Goal: Transaction & Acquisition: Purchase product/service

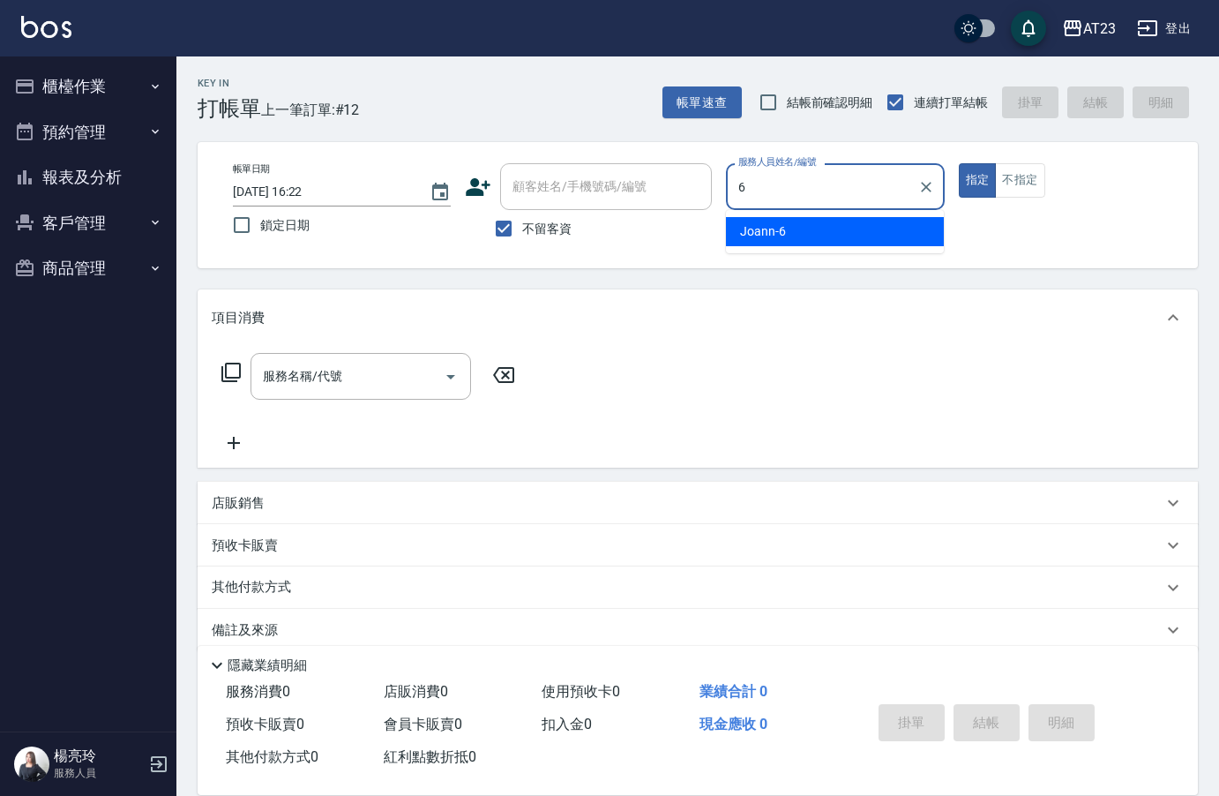
type input "6"
type button "true"
type input "Joann-6"
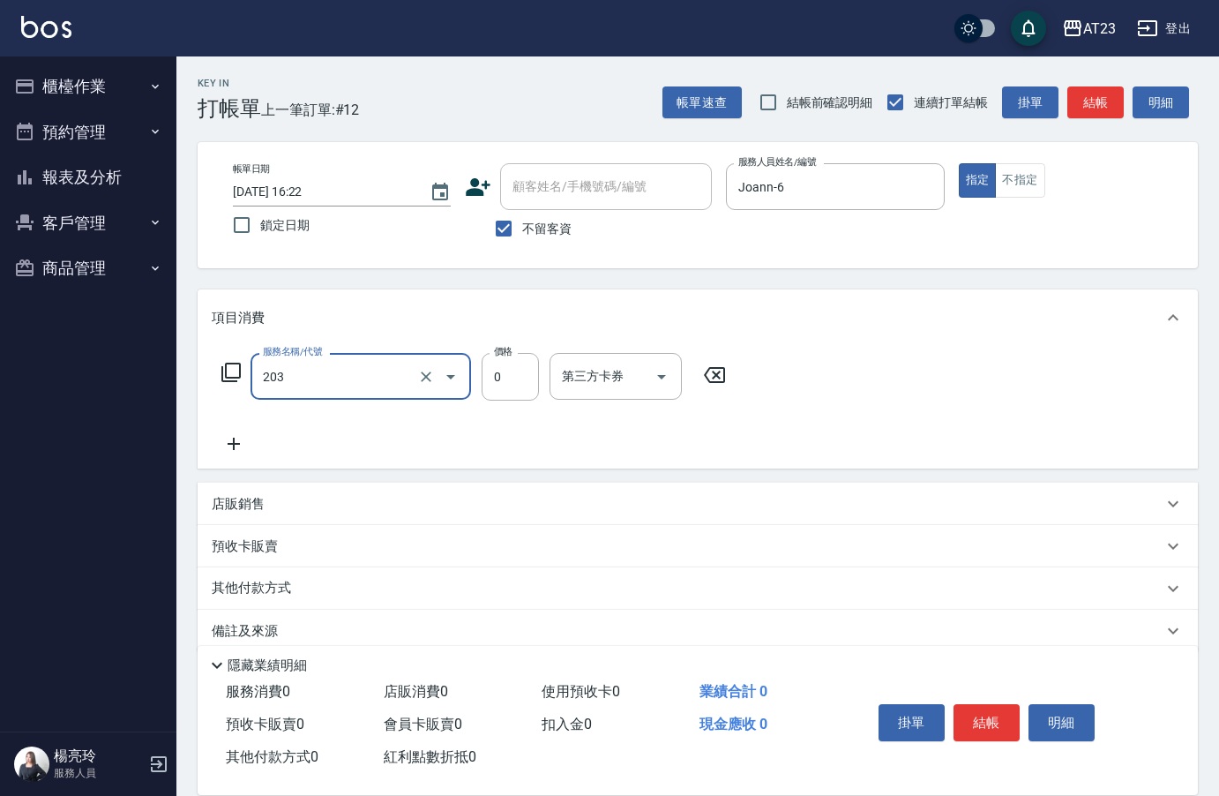
type input "使用洗髮卡(203)"
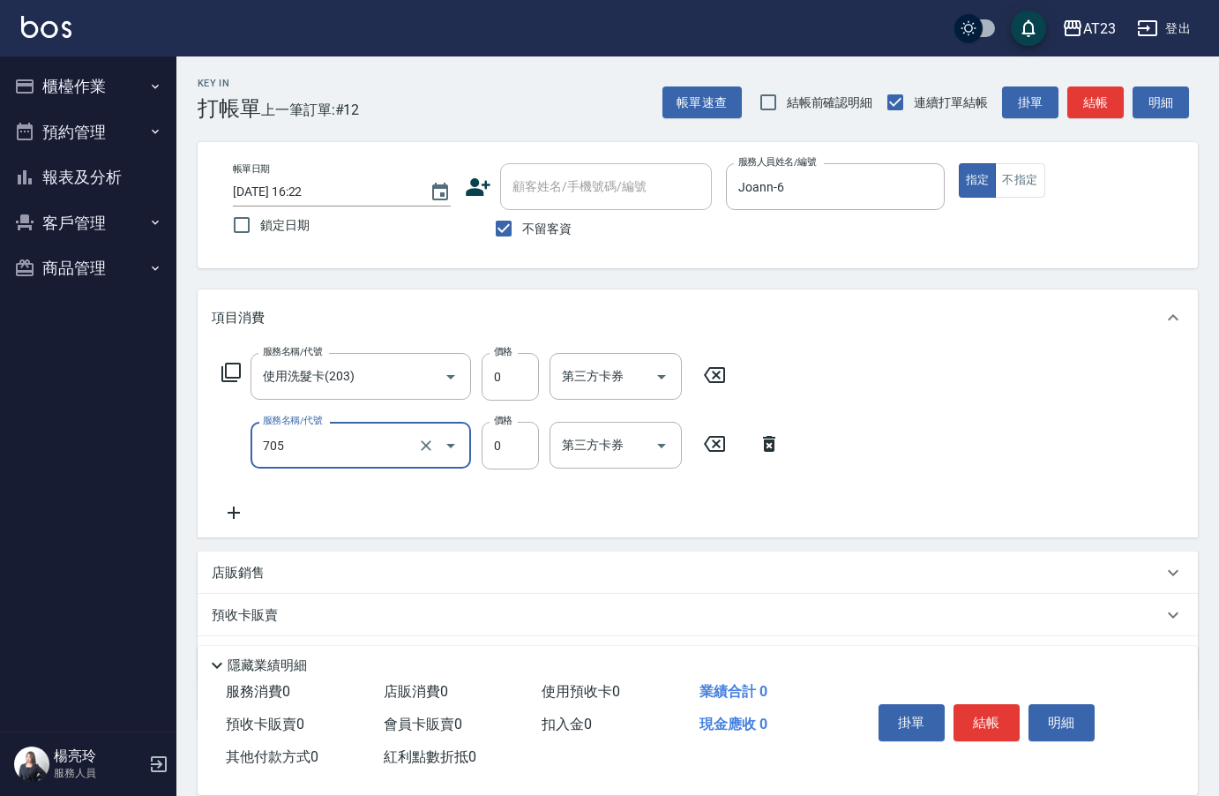
type input "互助50(705)"
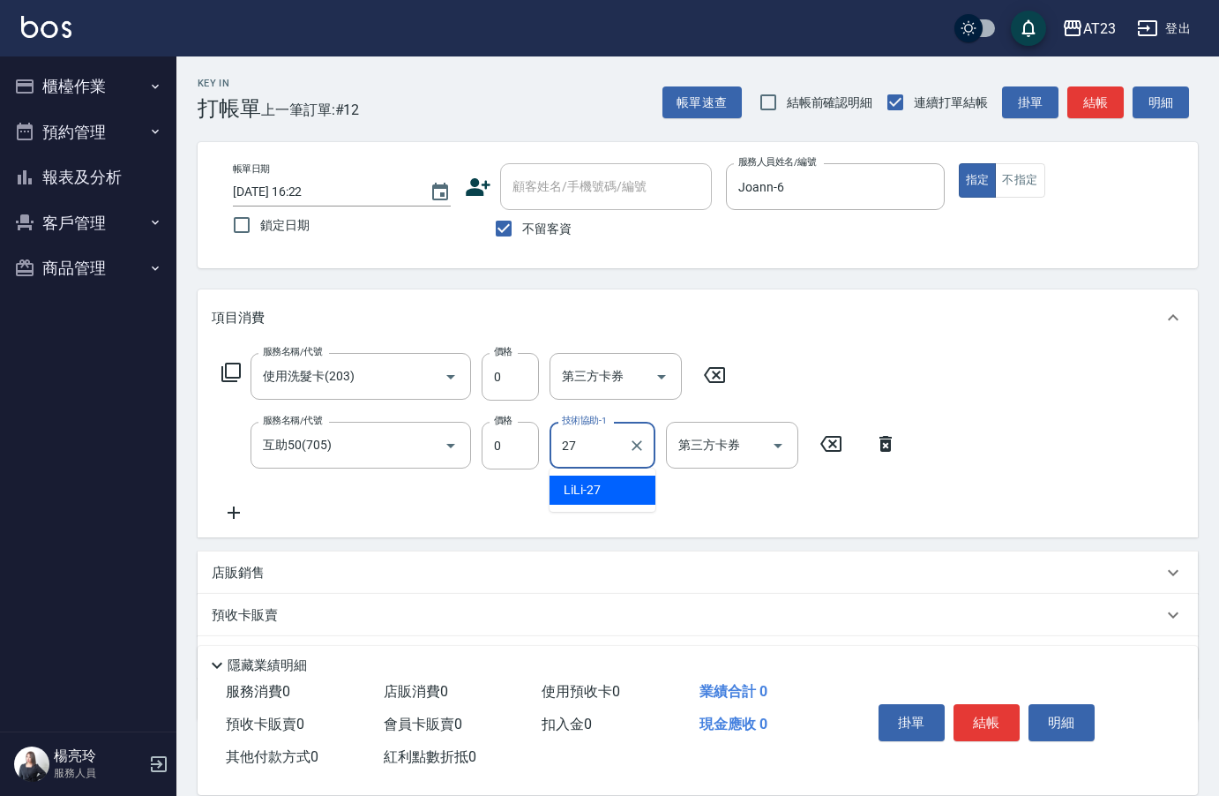
type input "LiLi-27"
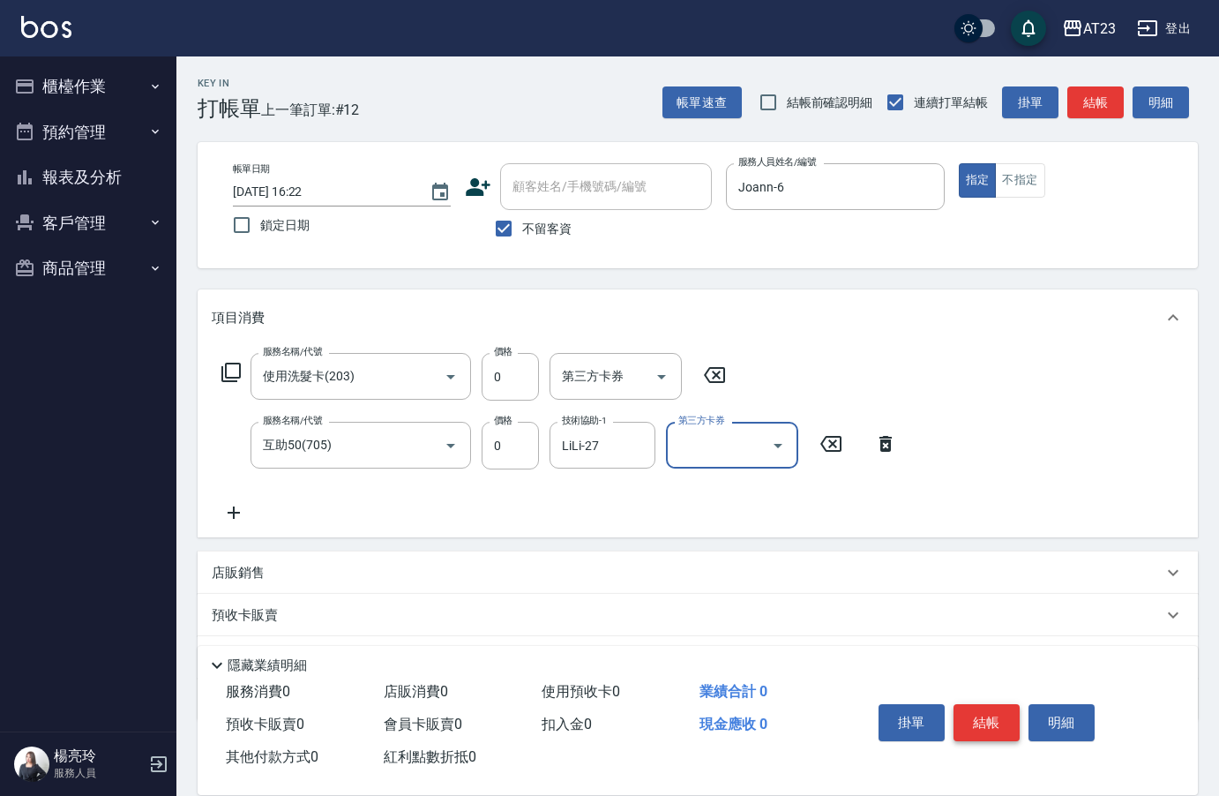
click at [992, 717] on button "結帳" at bounding box center [987, 722] width 66 height 37
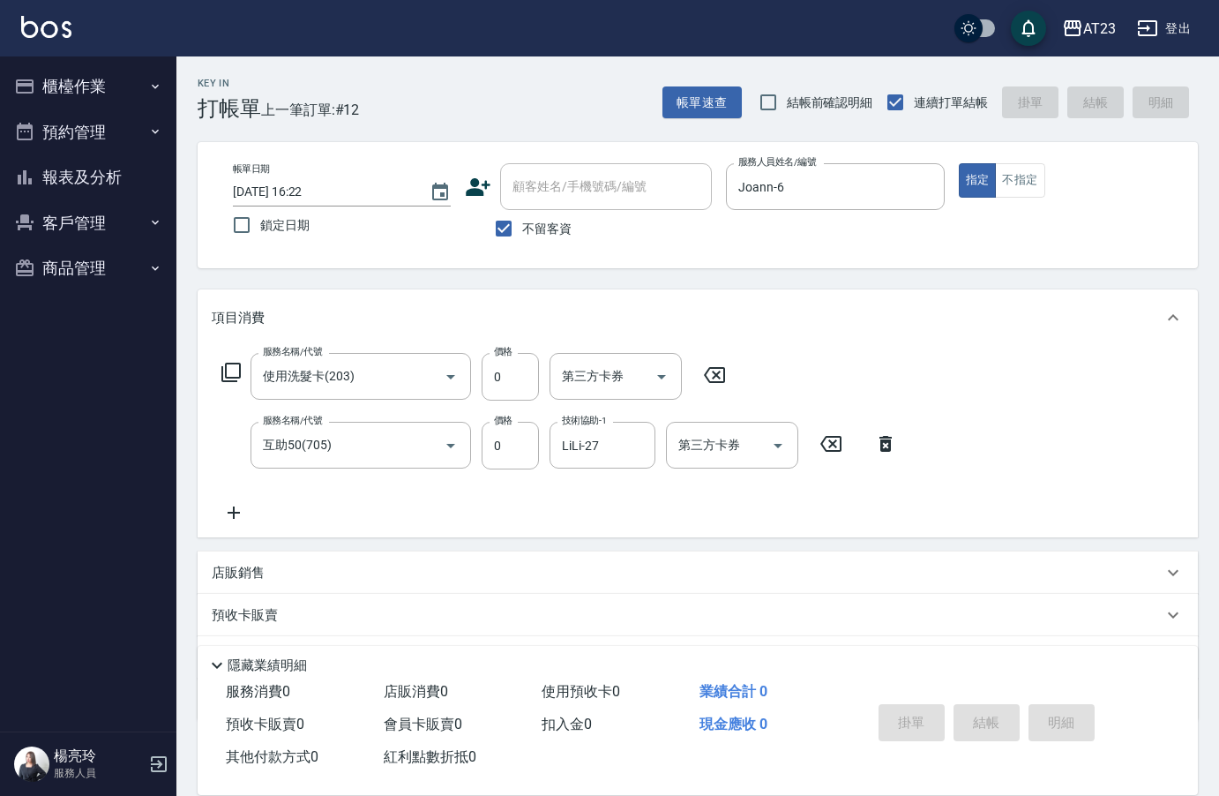
type input "[DATE] 19:27"
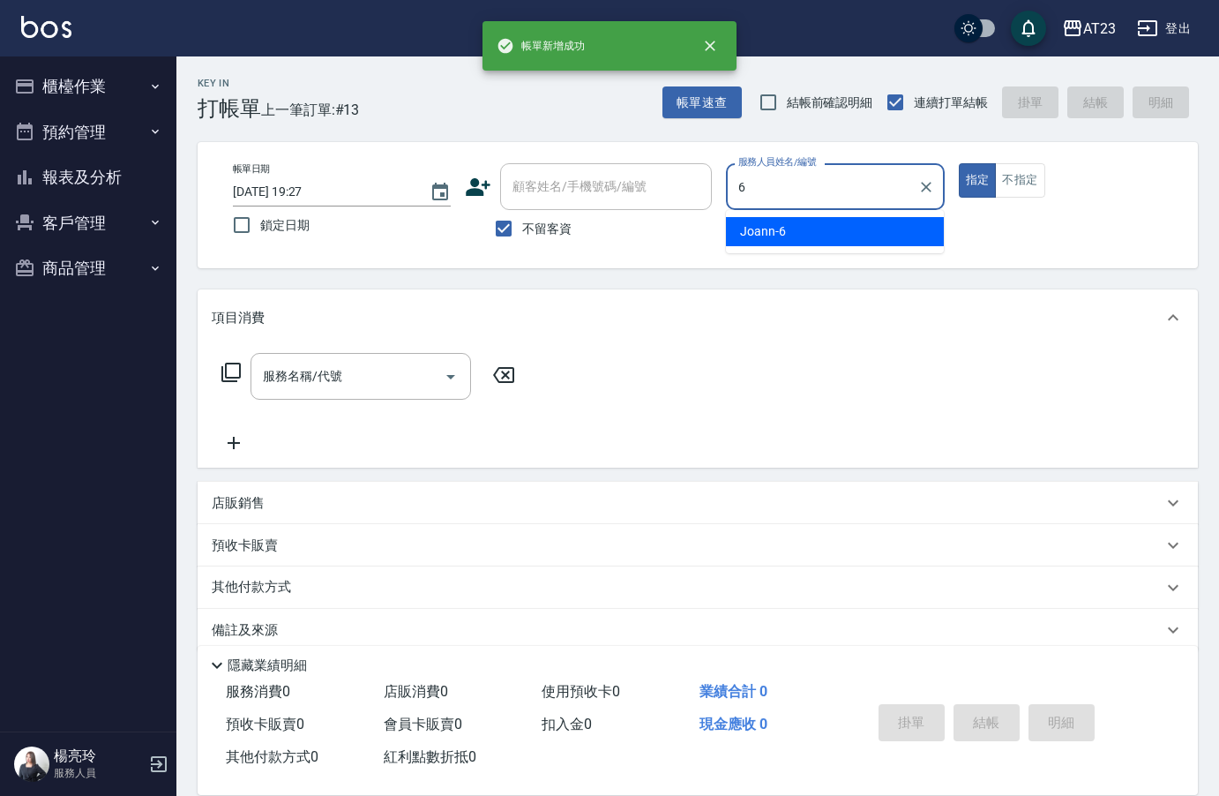
type input "Joann-6"
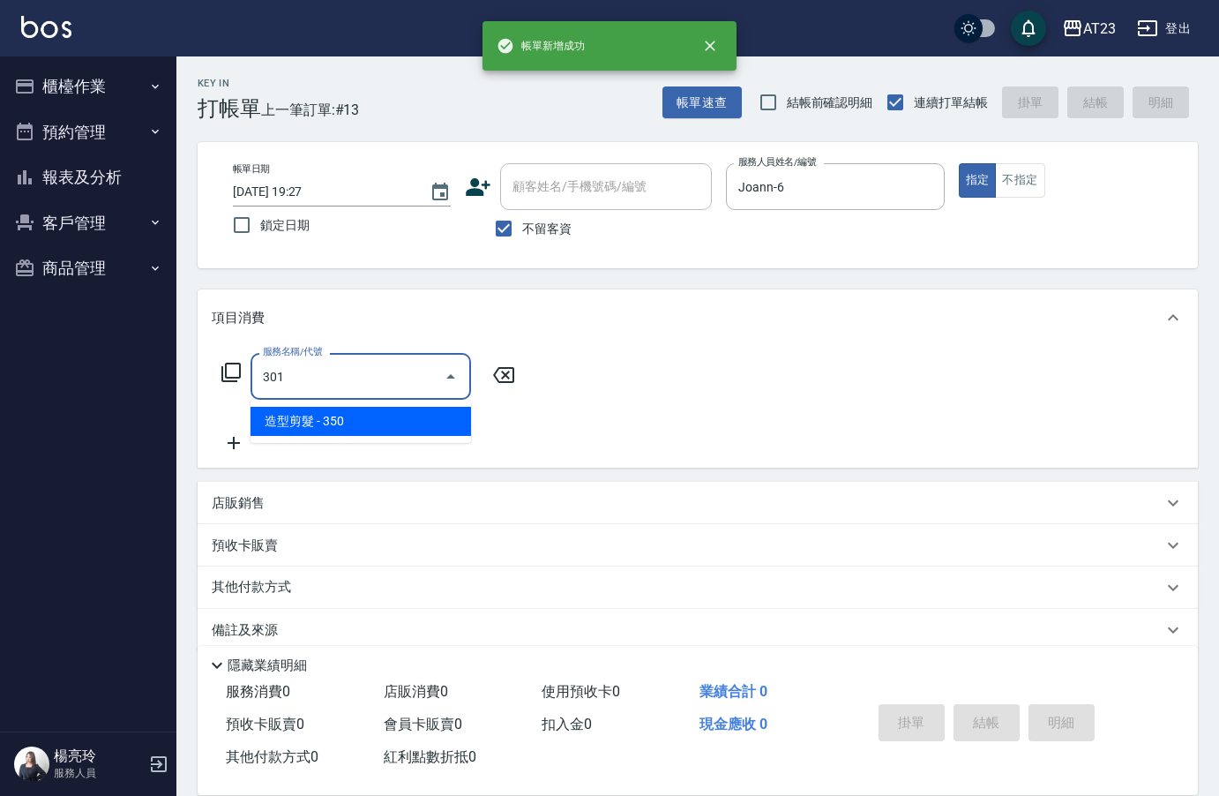
type input "造型剪髮(301)"
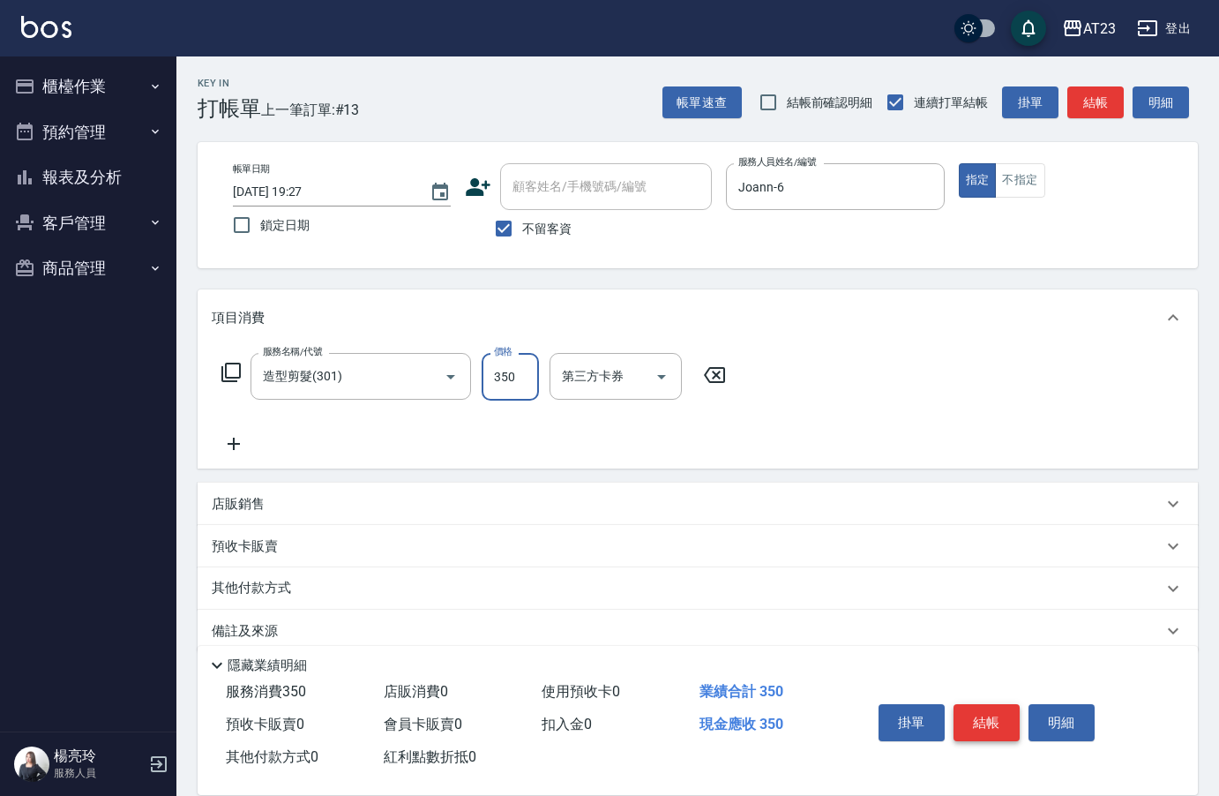
click at [1007, 723] on button "結帳" at bounding box center [987, 722] width 66 height 37
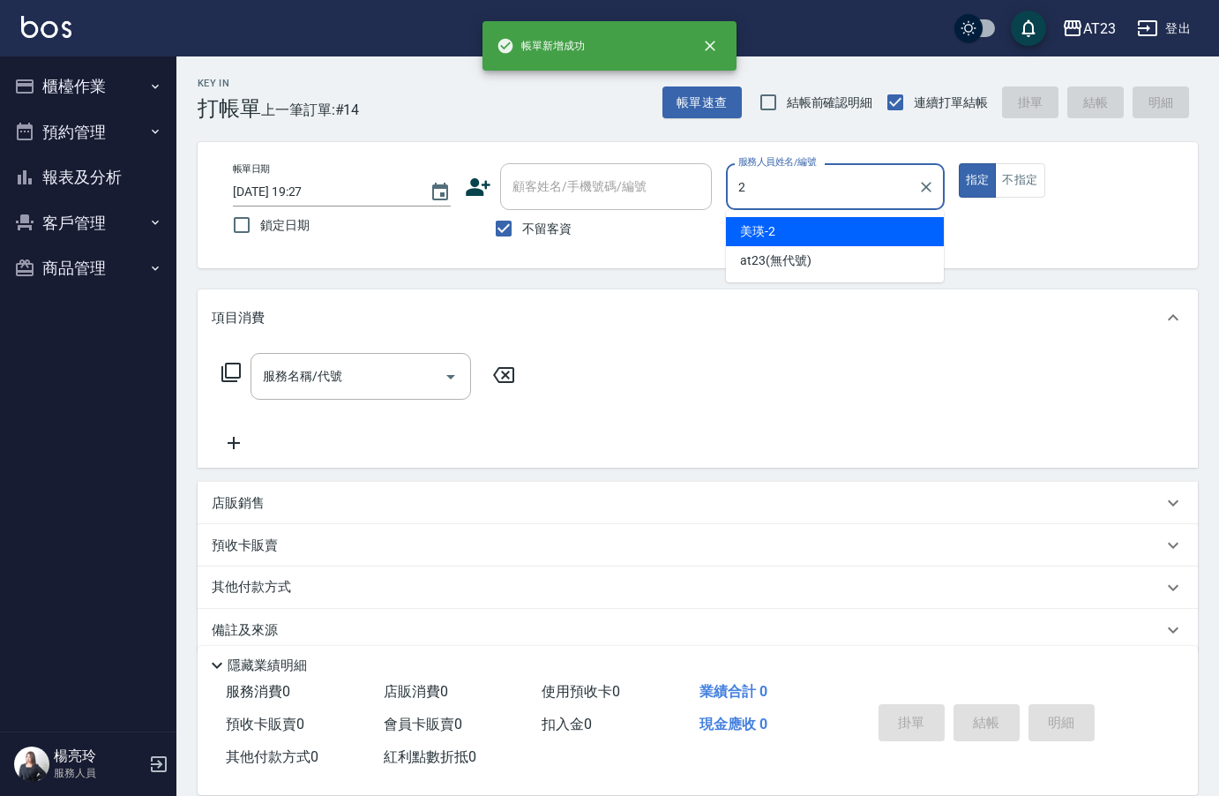
type input "美瑛-2"
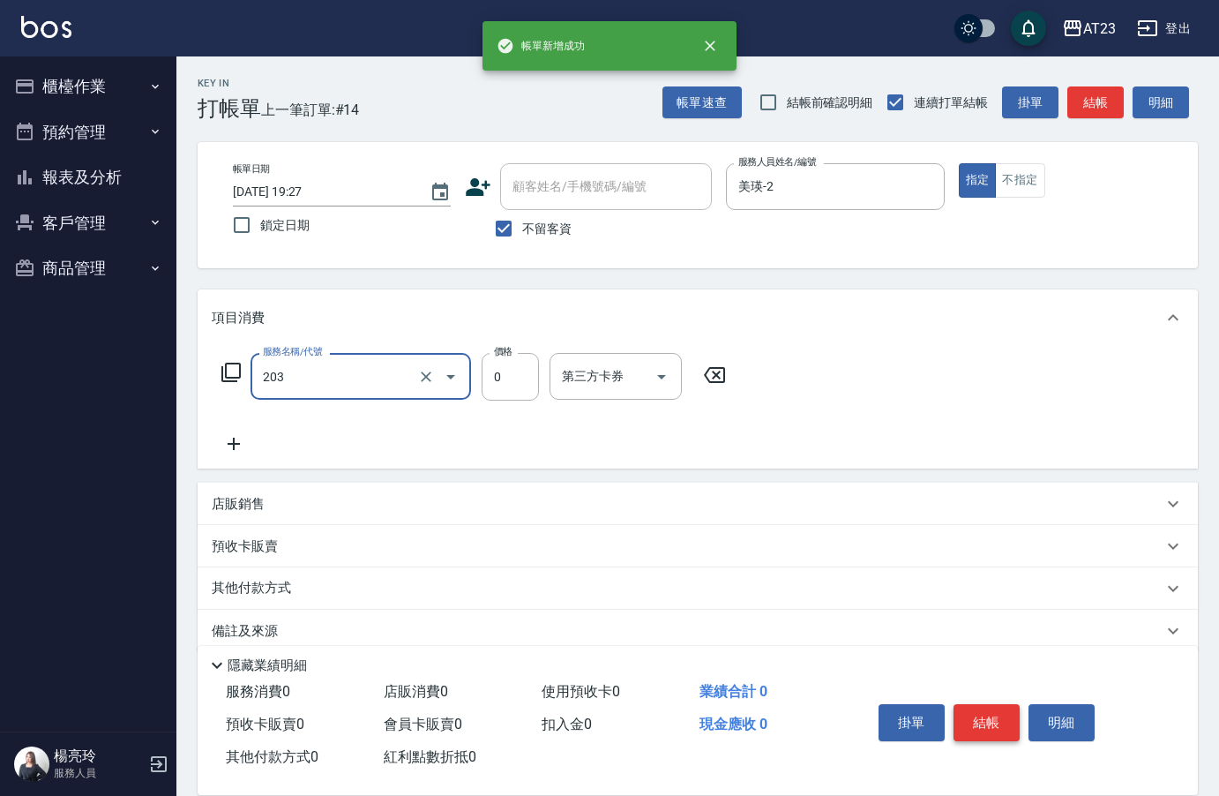
type input "使用洗髮卡(203)"
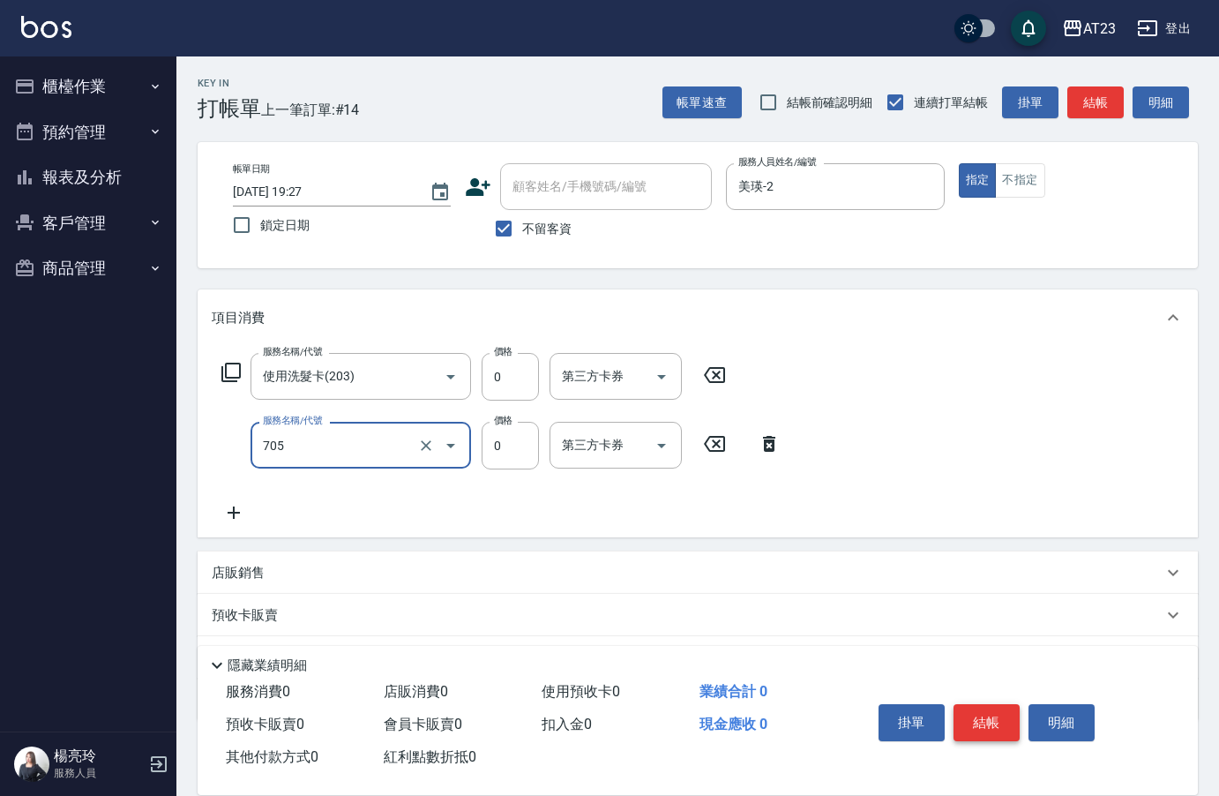
type input "互助50(705)"
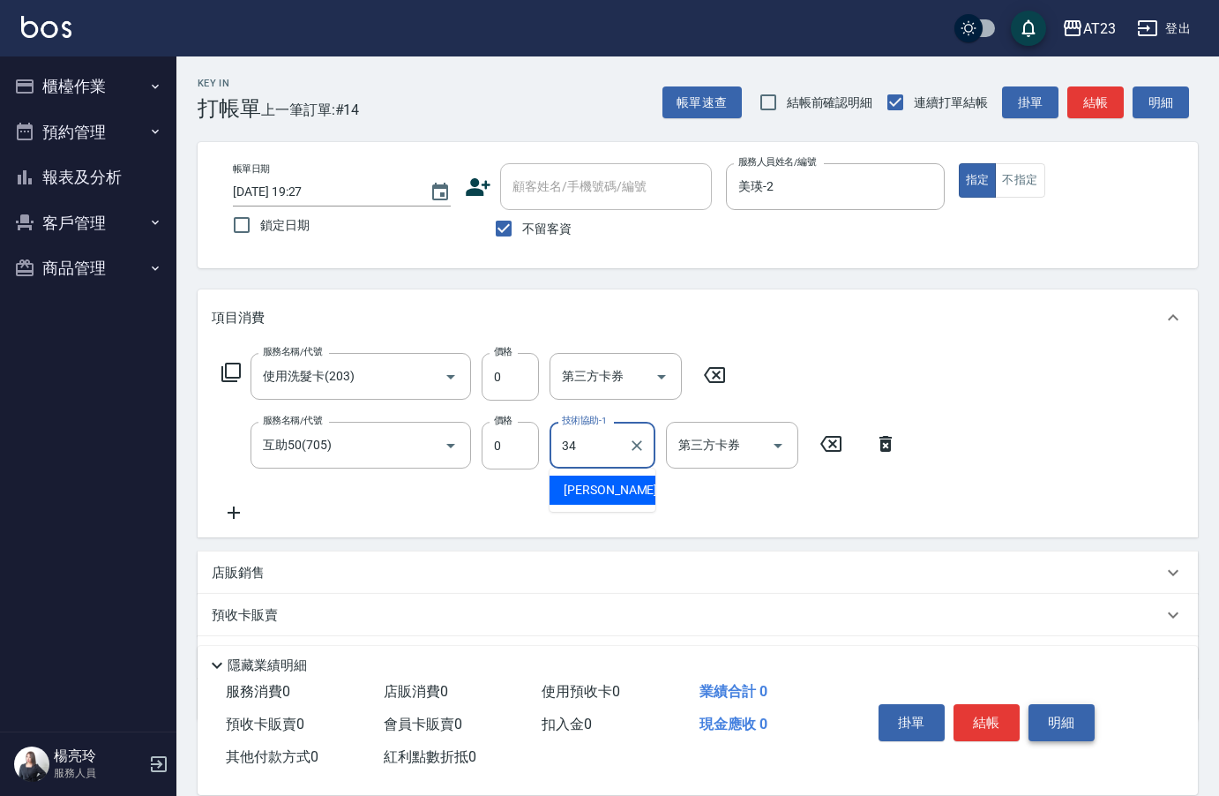
type input "[PERSON_NAME]-34"
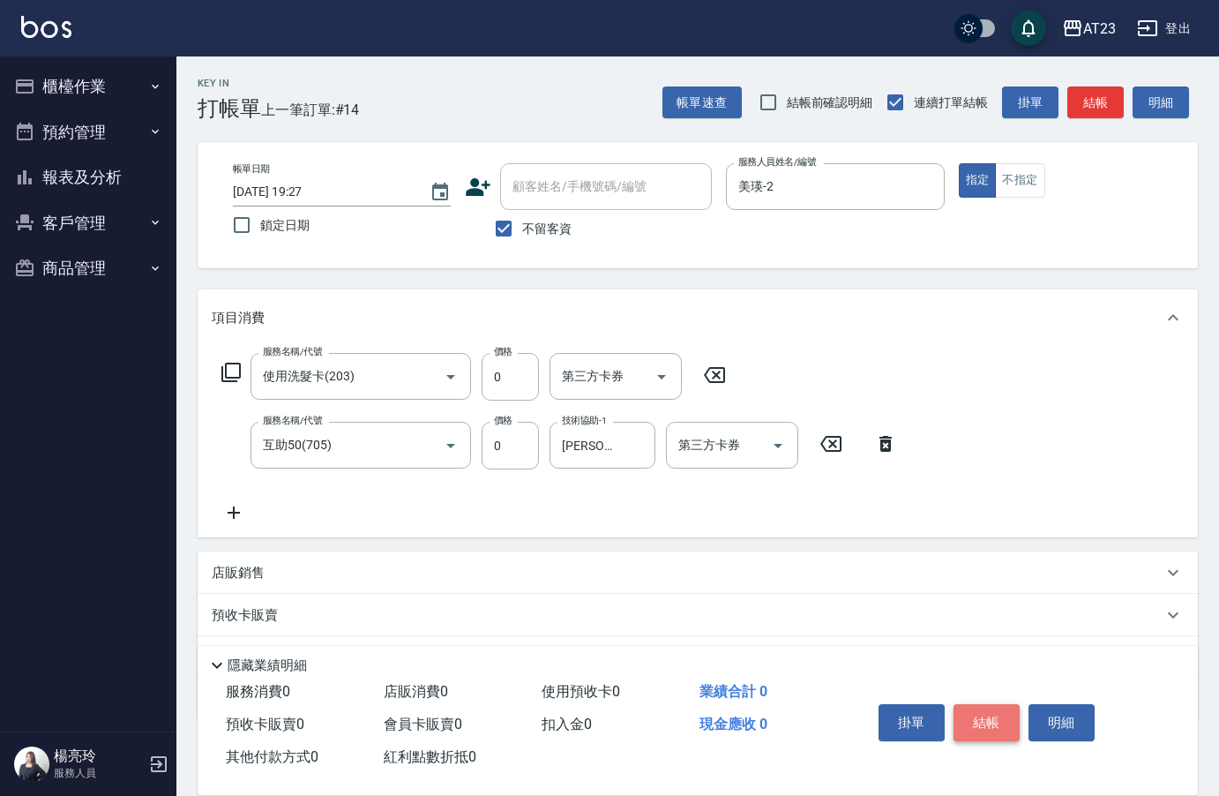
click at [984, 722] on button "結帳" at bounding box center [987, 722] width 66 height 37
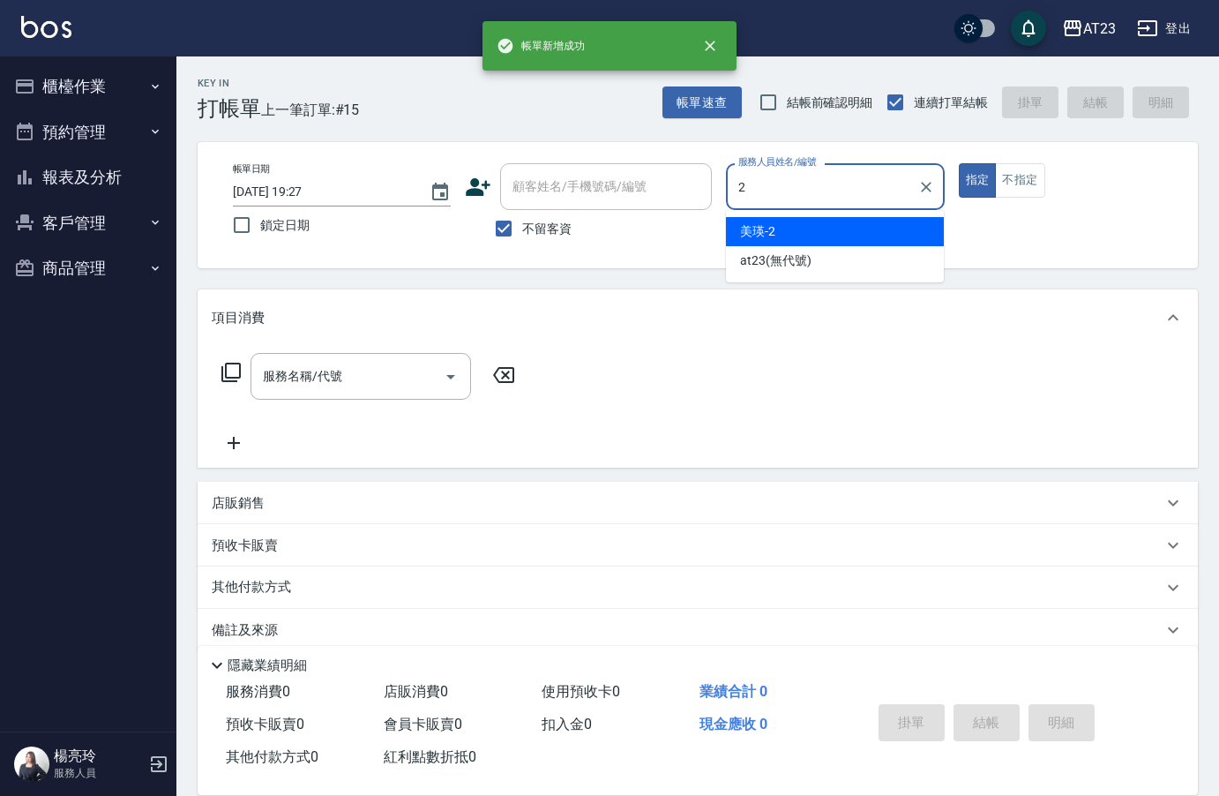
type input "美瑛-2"
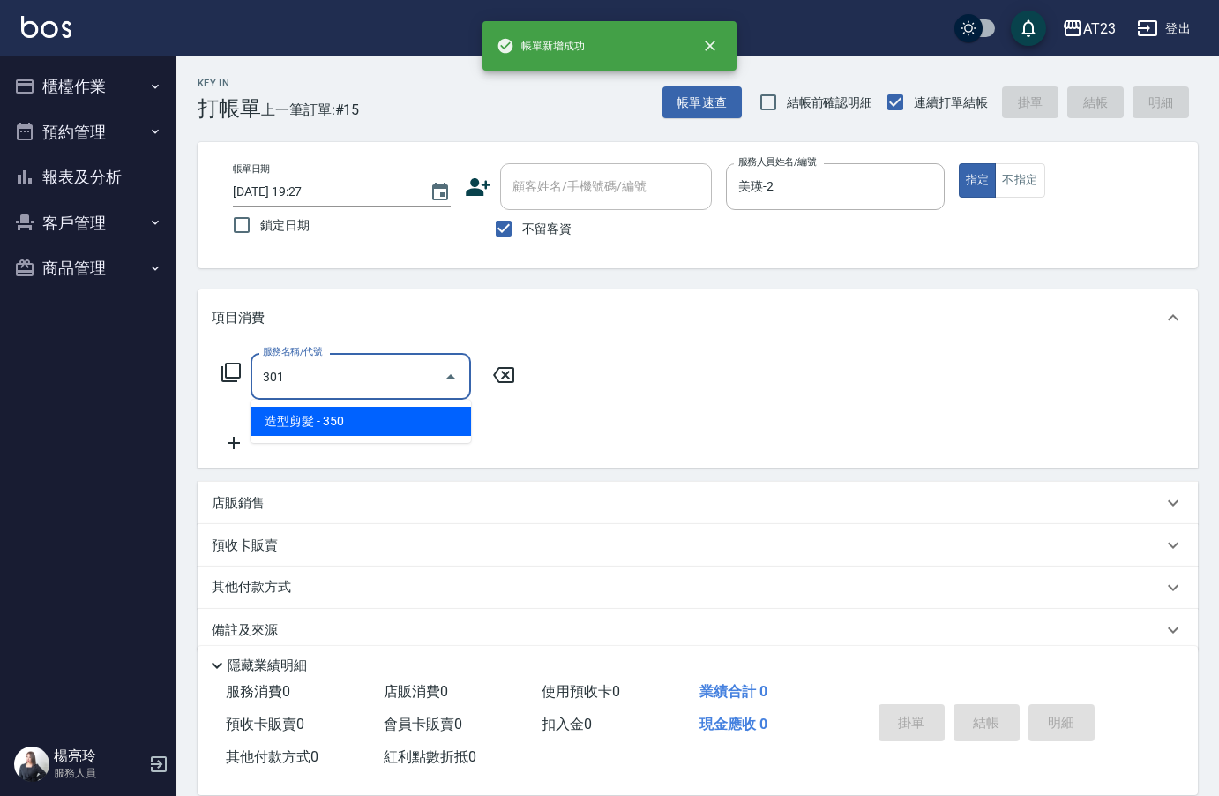
type input "造型剪髮(301)"
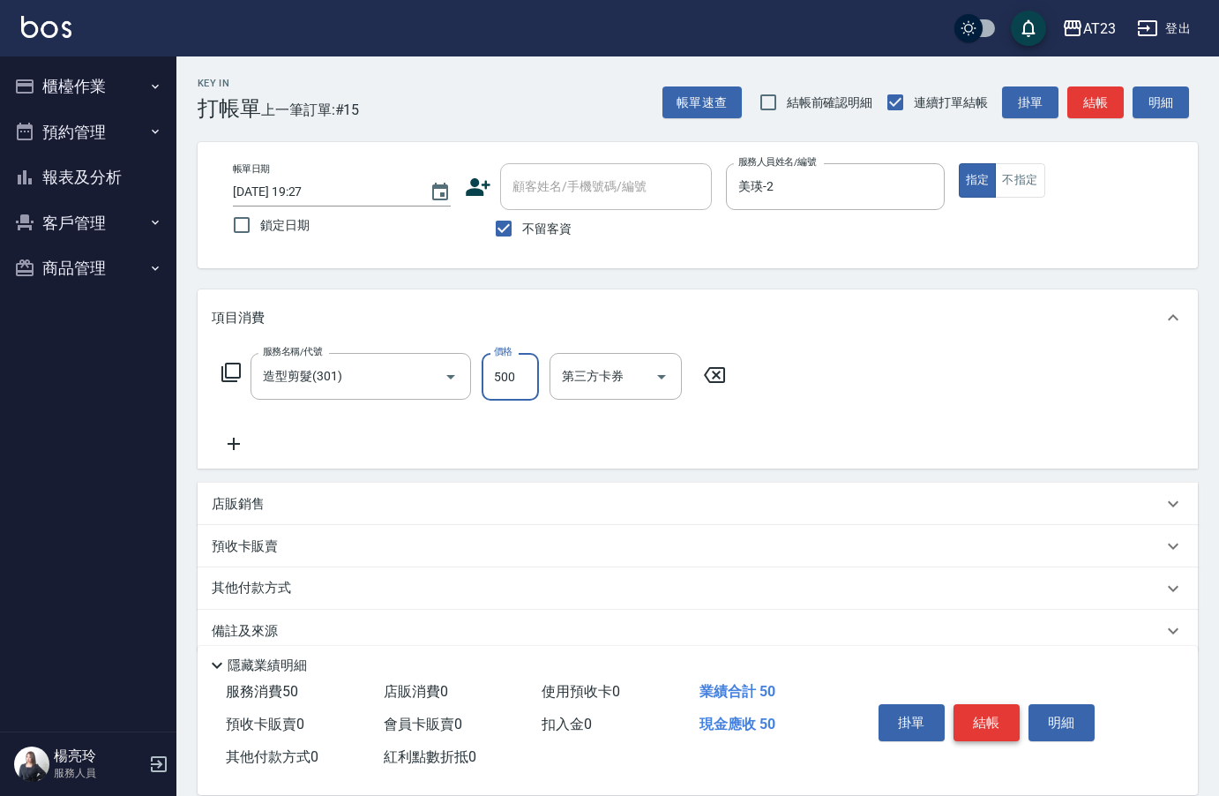
type input "500"
click at [984, 722] on button "結帳" at bounding box center [987, 722] width 66 height 37
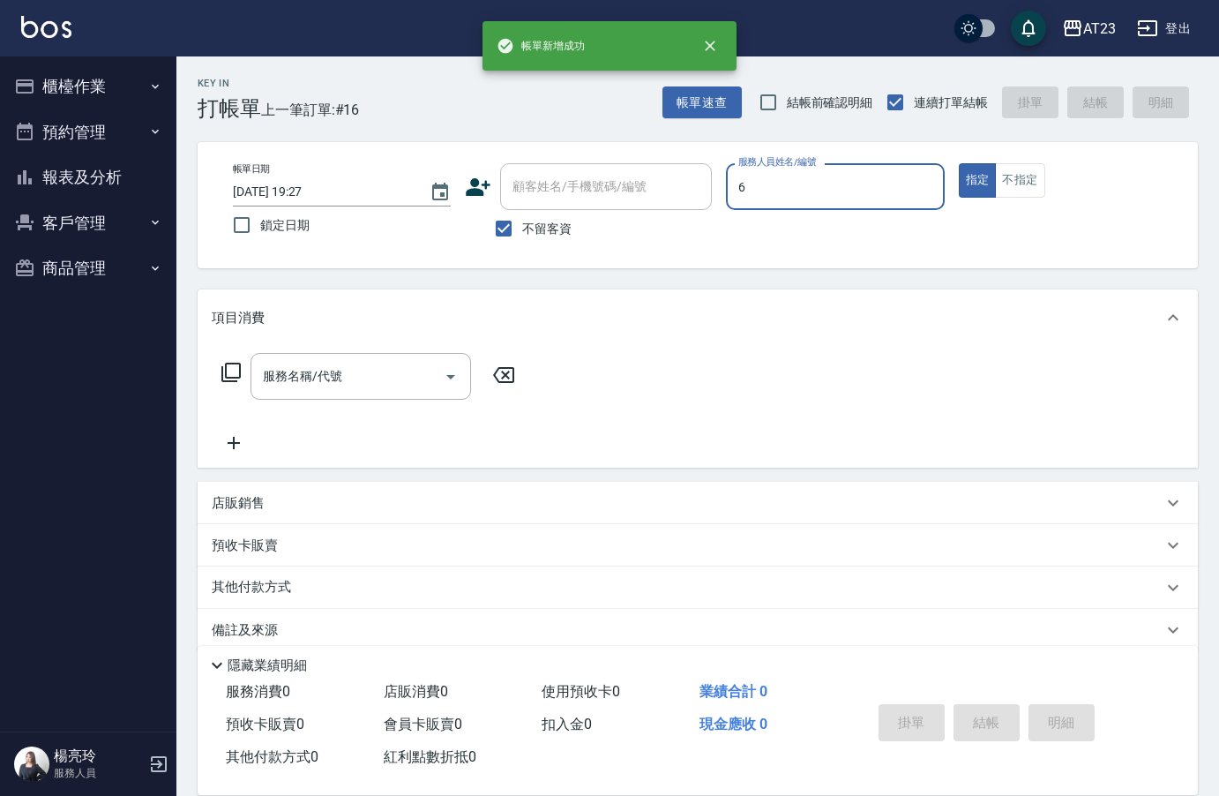
type input "Joann-6"
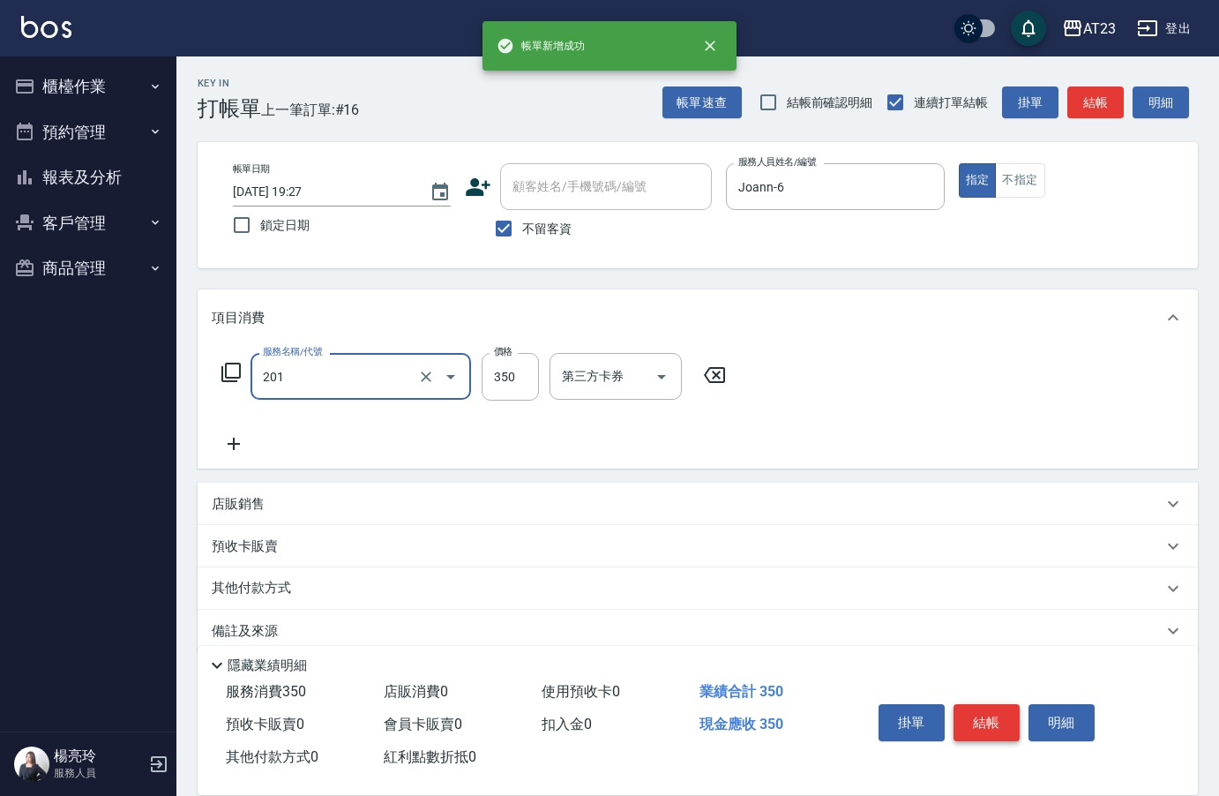
type input "一般洗髮(201)"
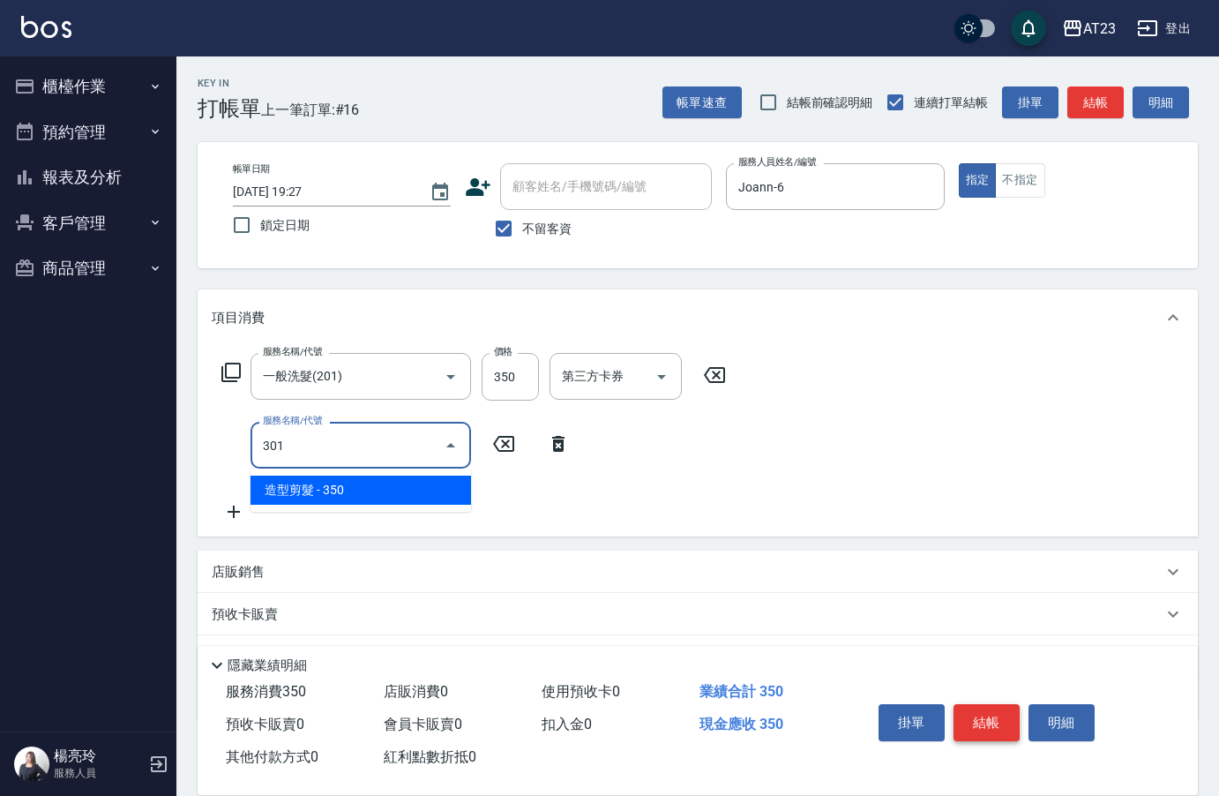
type input "造型剪髮(301)"
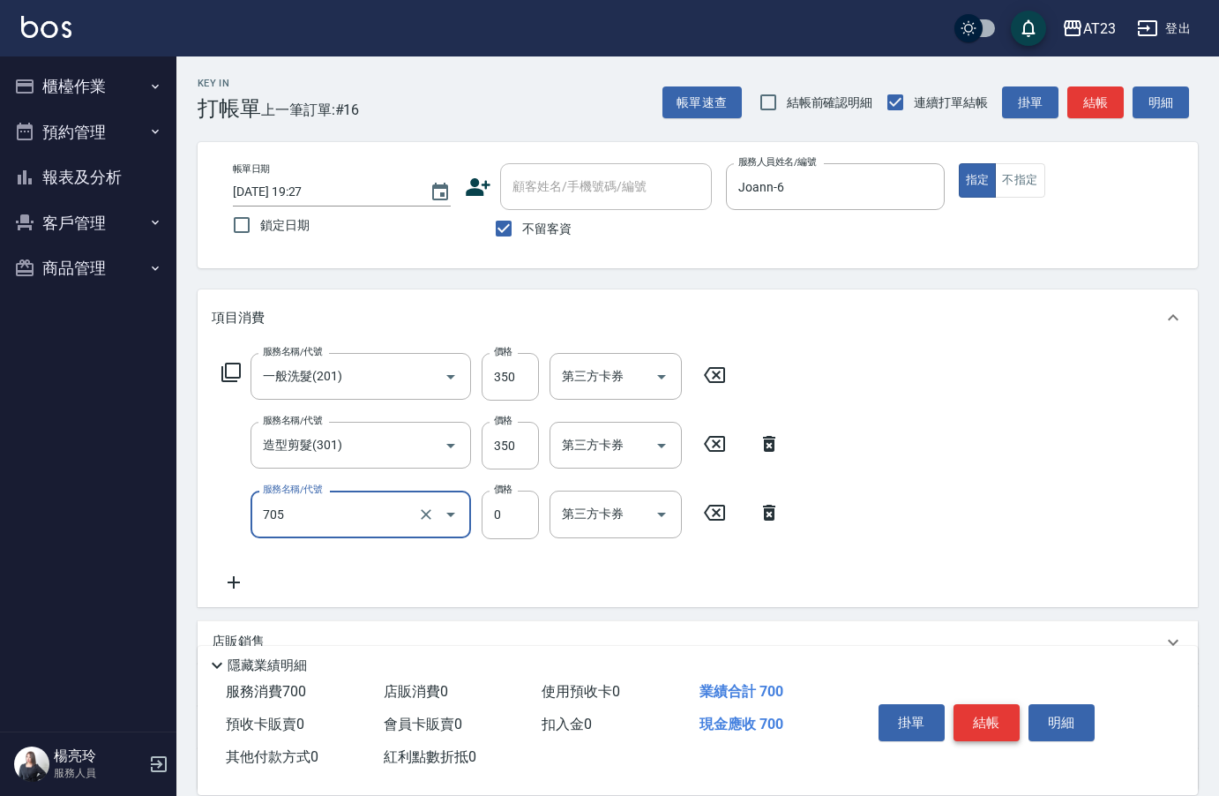
type input "互助50(705)"
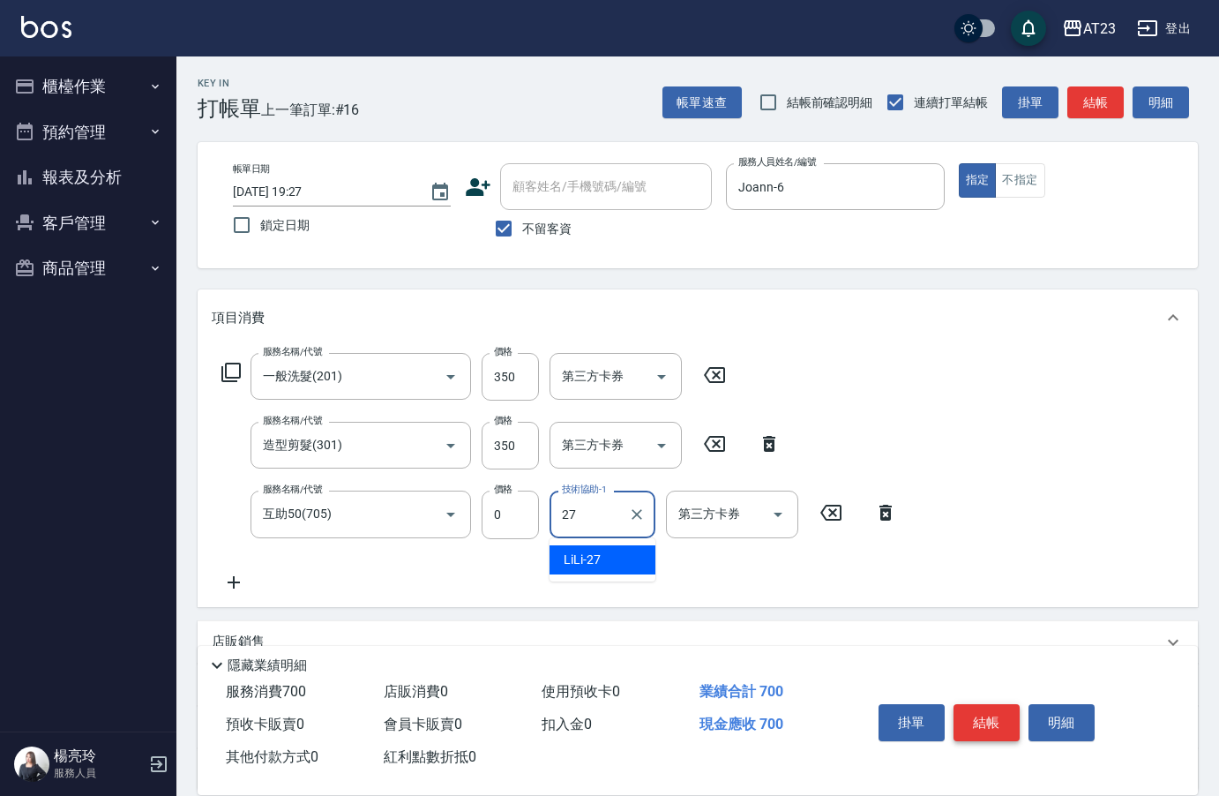
type input "LiLi-27"
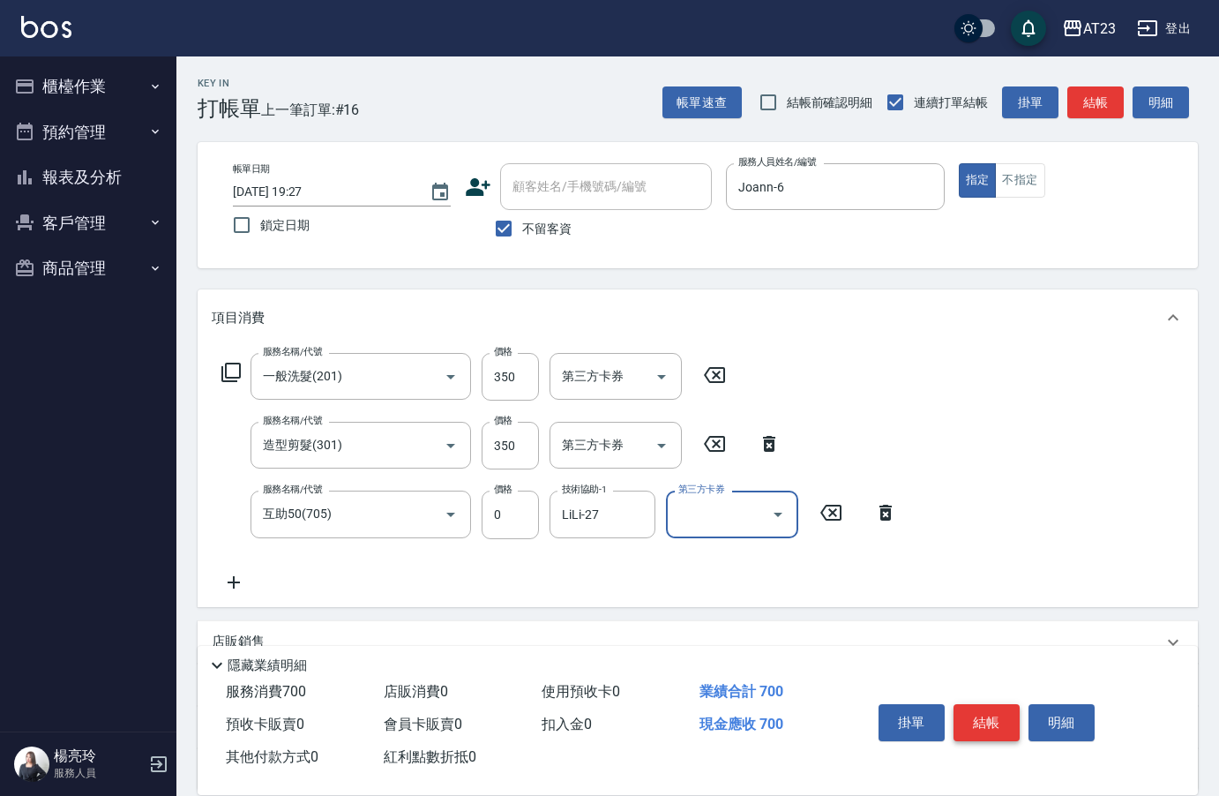
click at [984, 722] on button "結帳" at bounding box center [987, 722] width 66 height 37
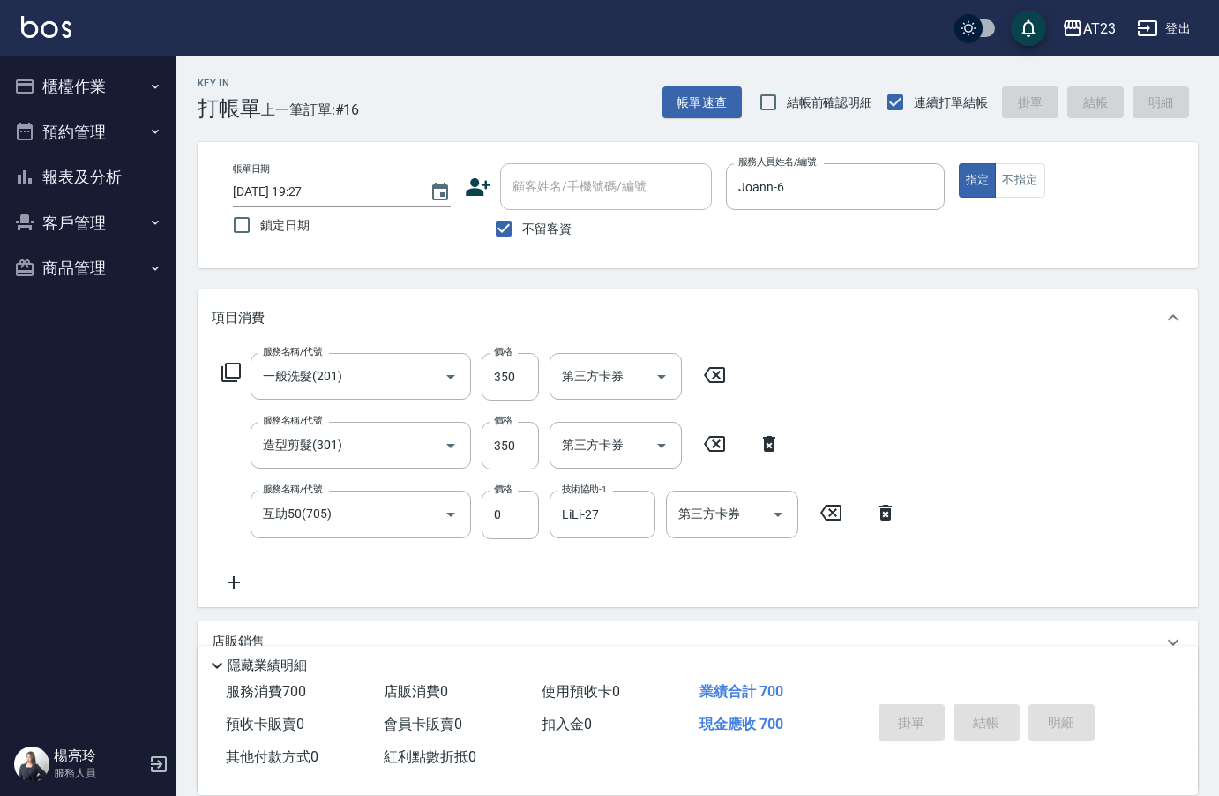
type input "[DATE] 19:28"
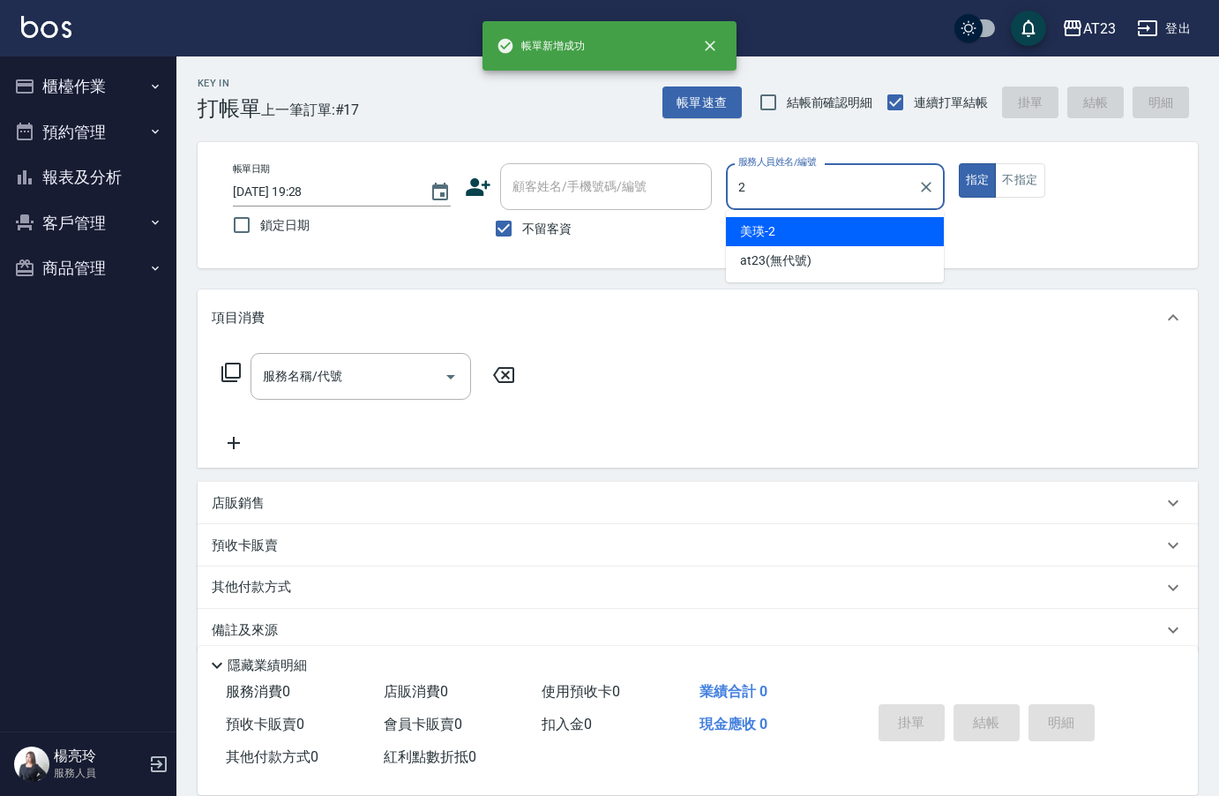
type input "美瑛-2"
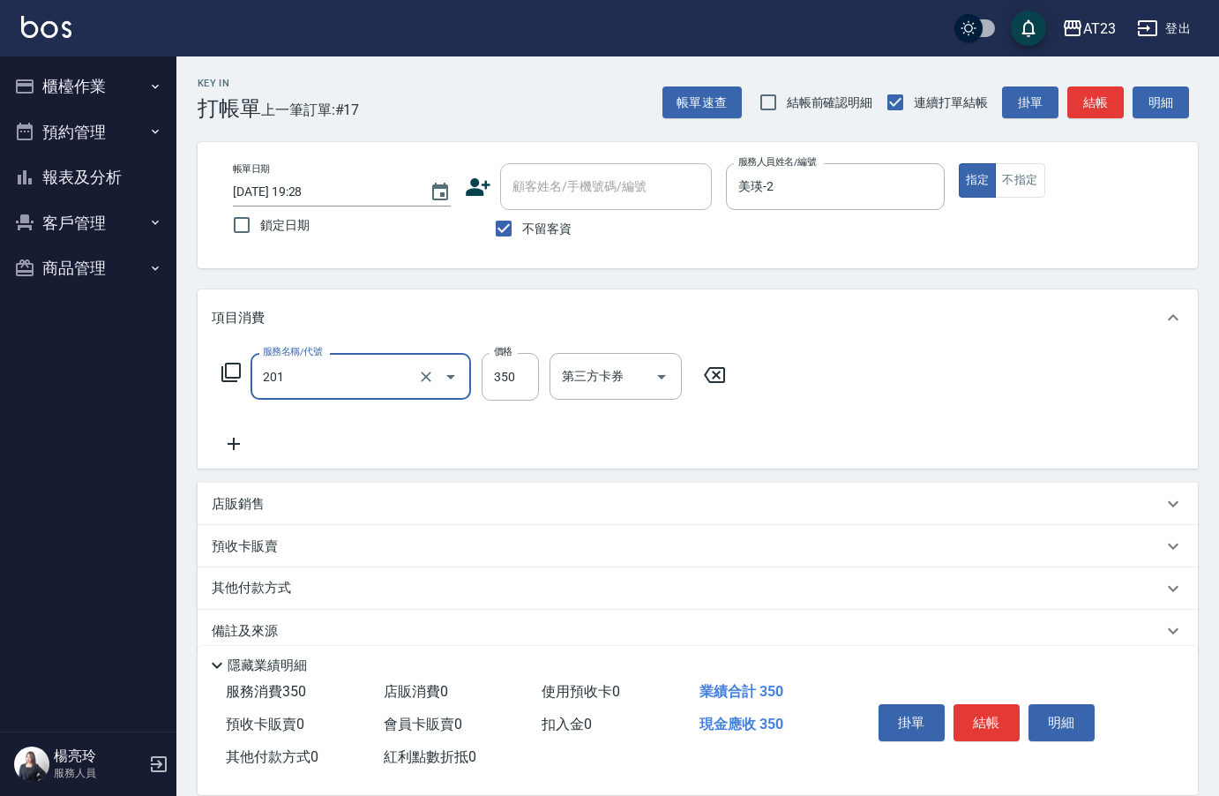
type input "一般洗髮(201)"
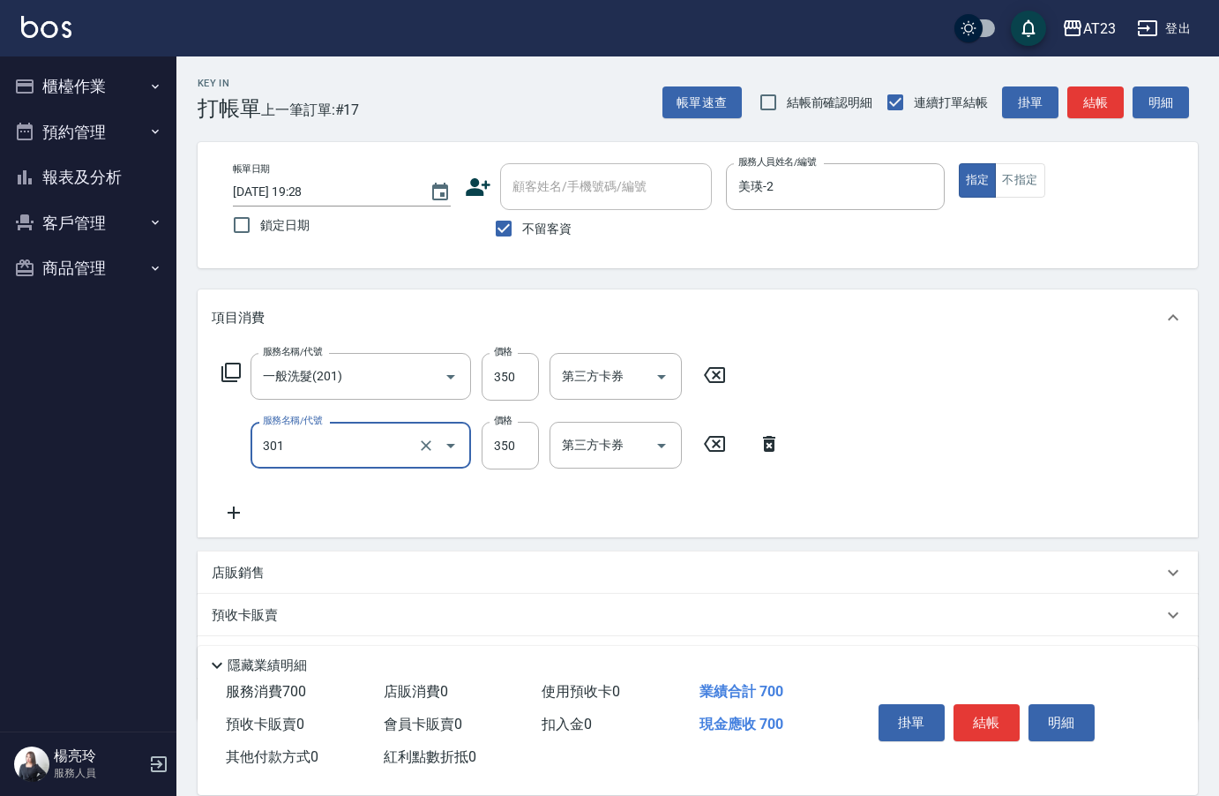
type input "造型剪髮(301)"
type input "500"
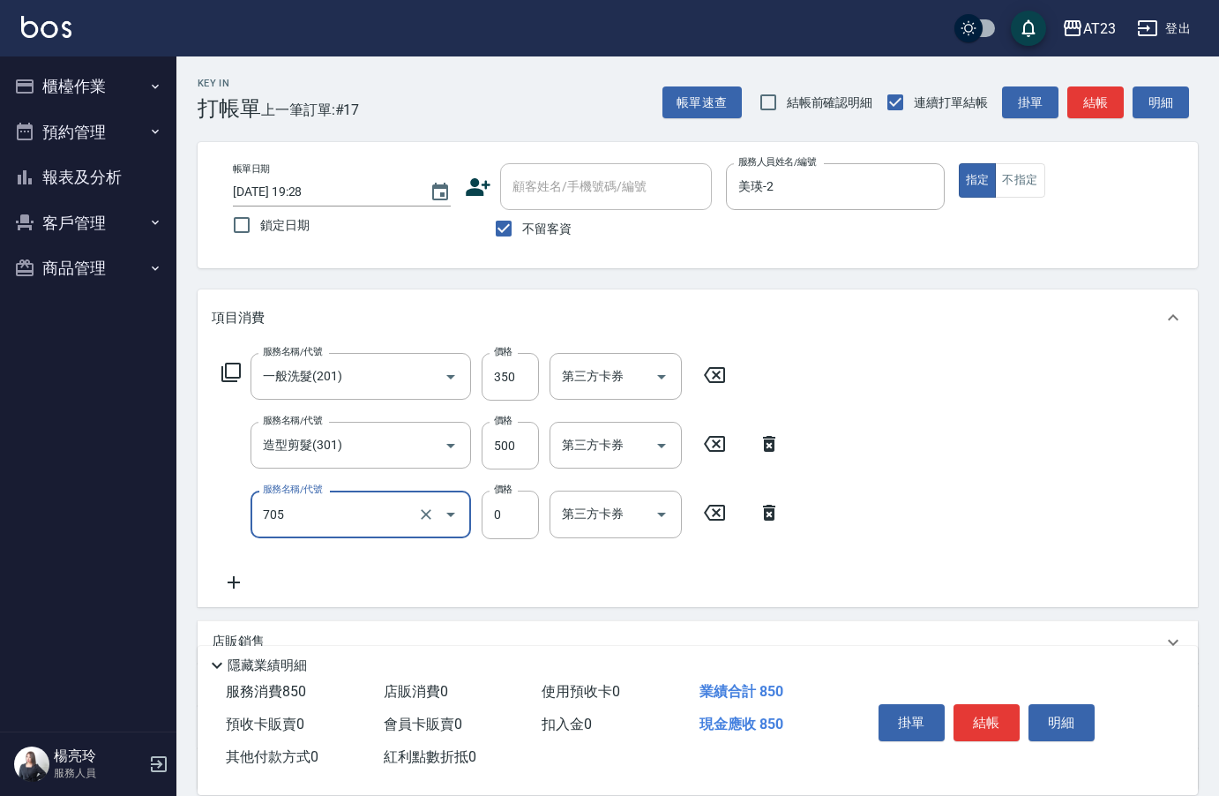
type input "互助50(705)"
type input "0"
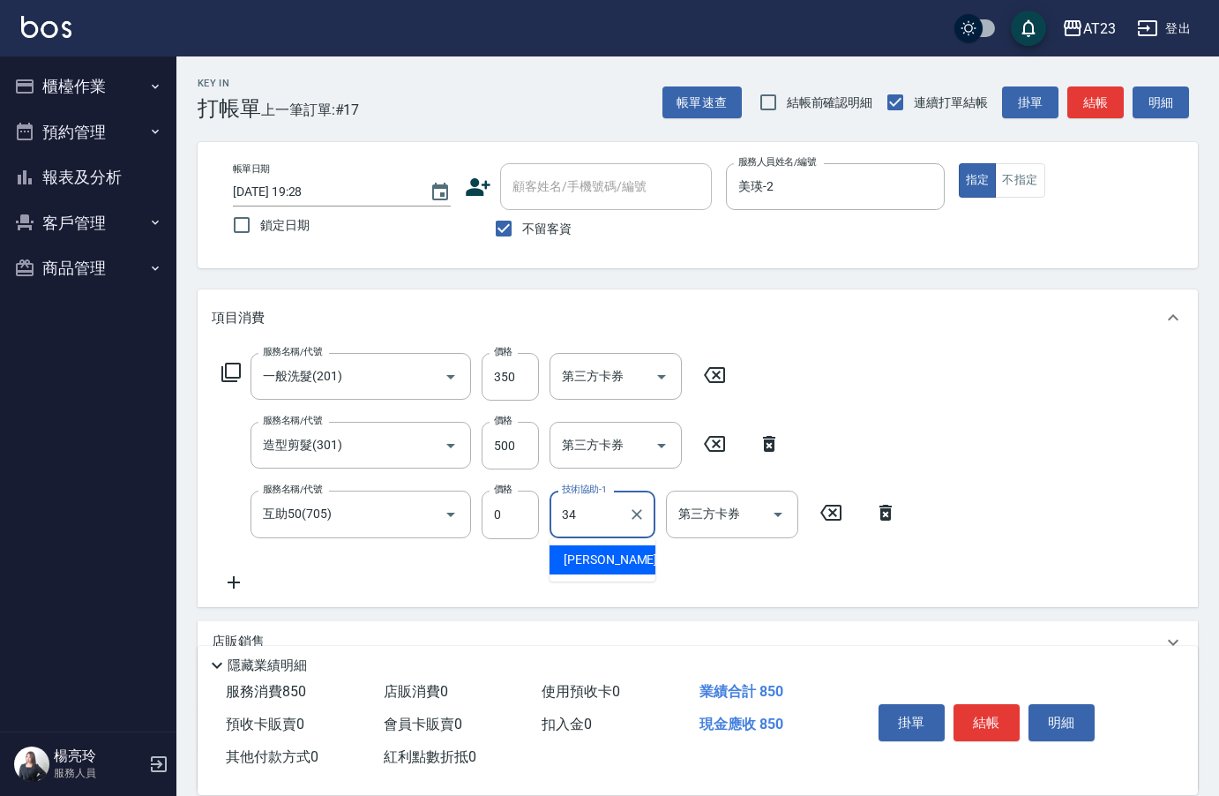
type input "[PERSON_NAME]-34"
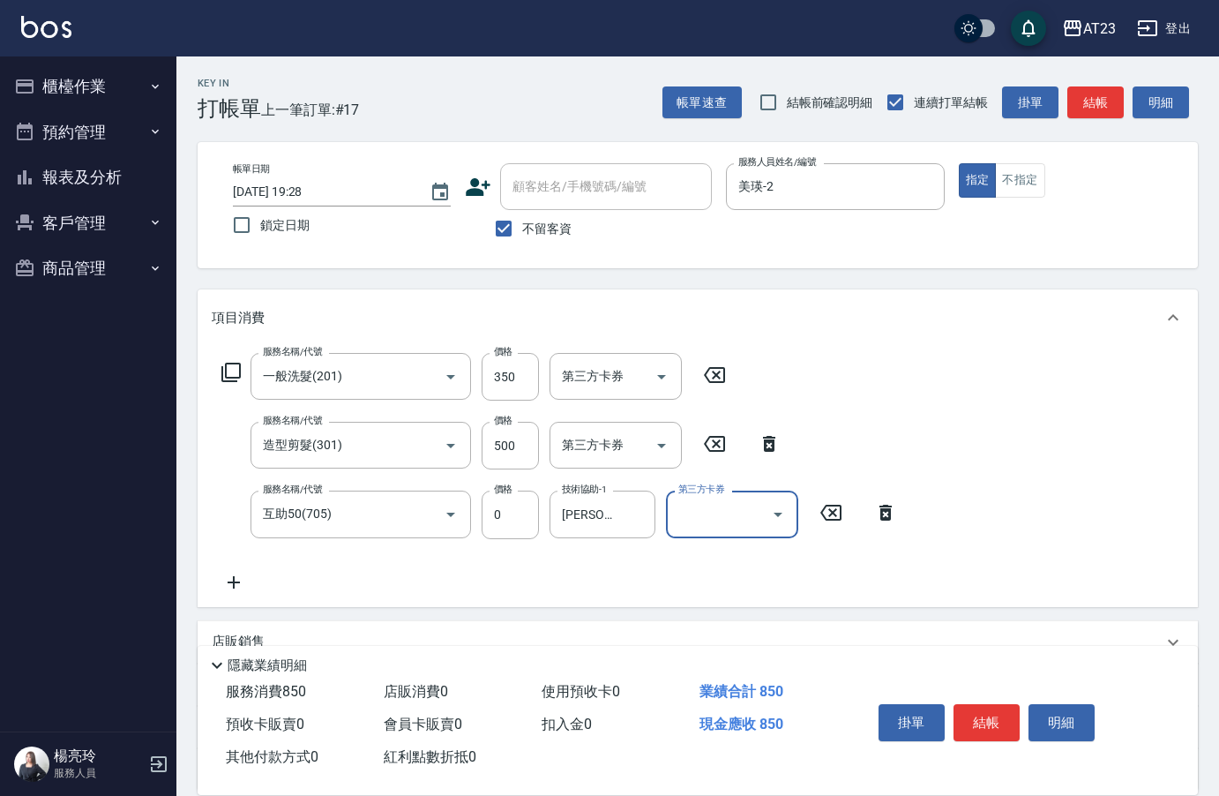
click at [981, 722] on button "結帳" at bounding box center [987, 722] width 66 height 37
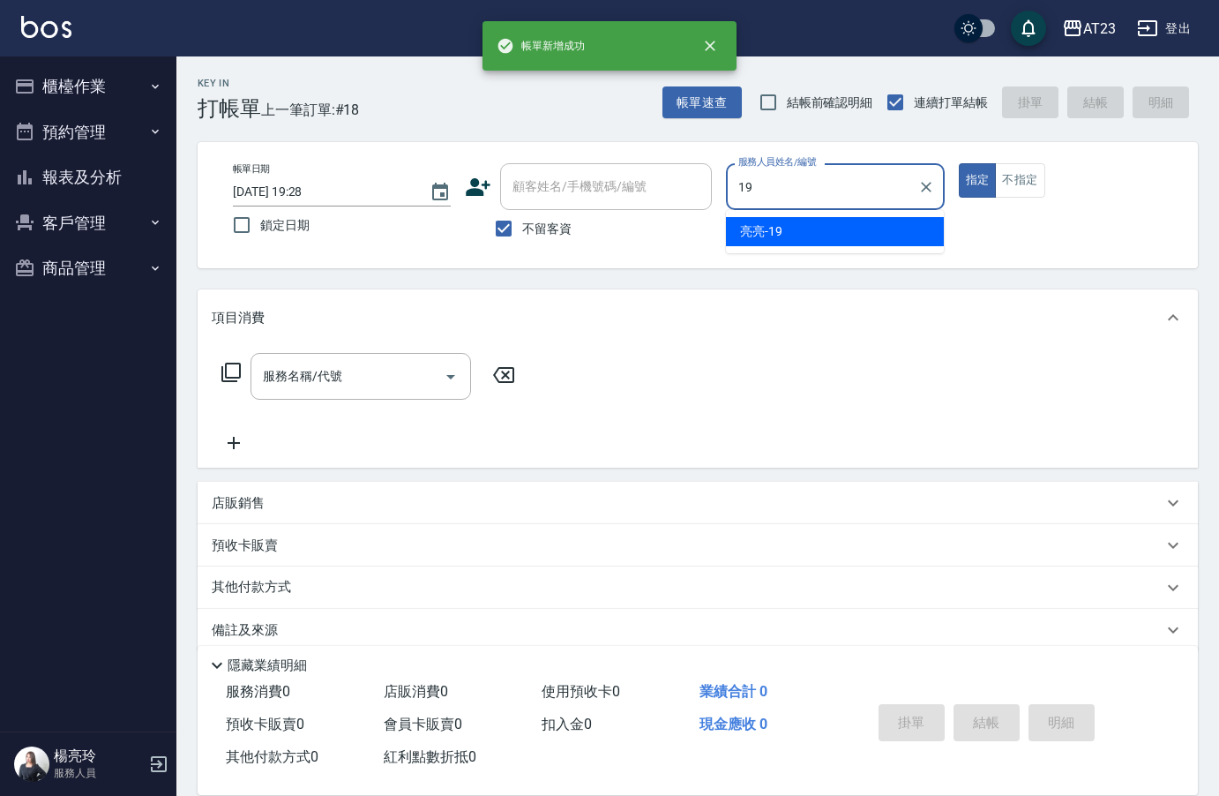
type input "[PERSON_NAME]-19"
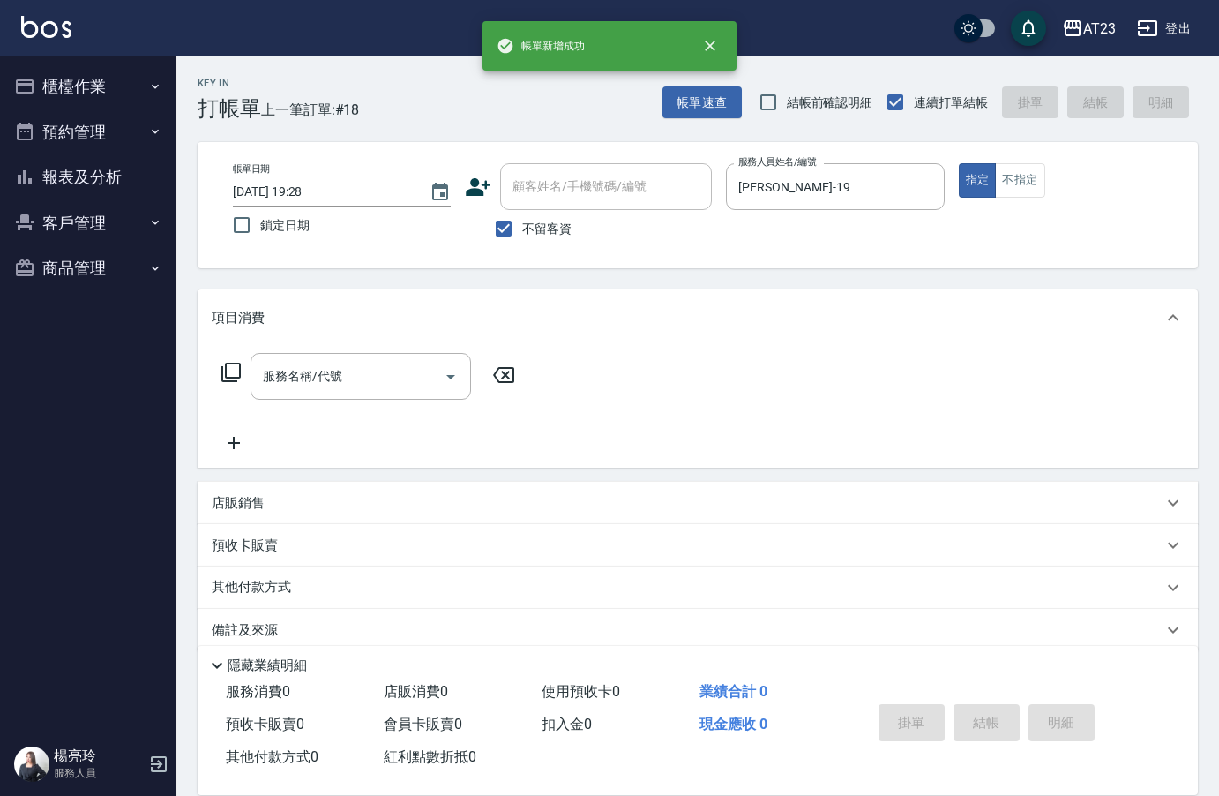
click at [228, 374] on icon at bounding box center [231, 372] width 21 height 21
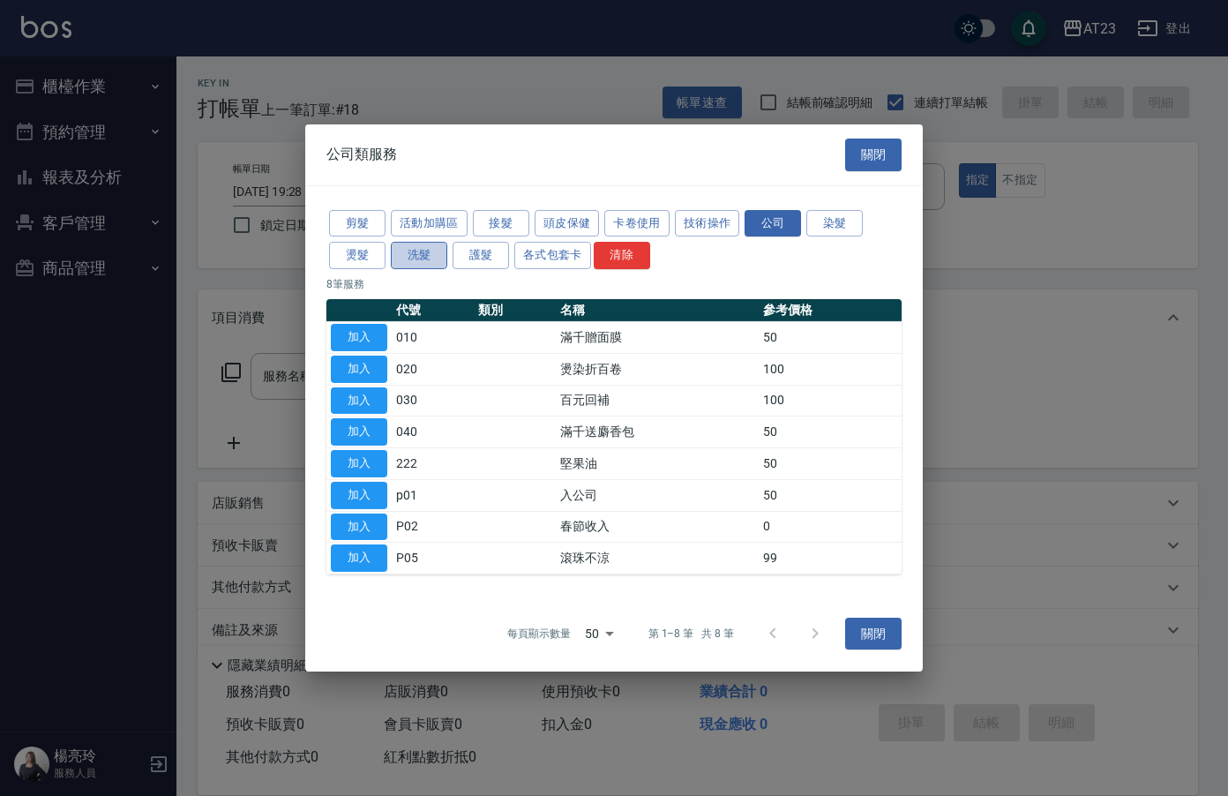
click at [415, 258] on button "洗髮" at bounding box center [419, 255] width 56 height 27
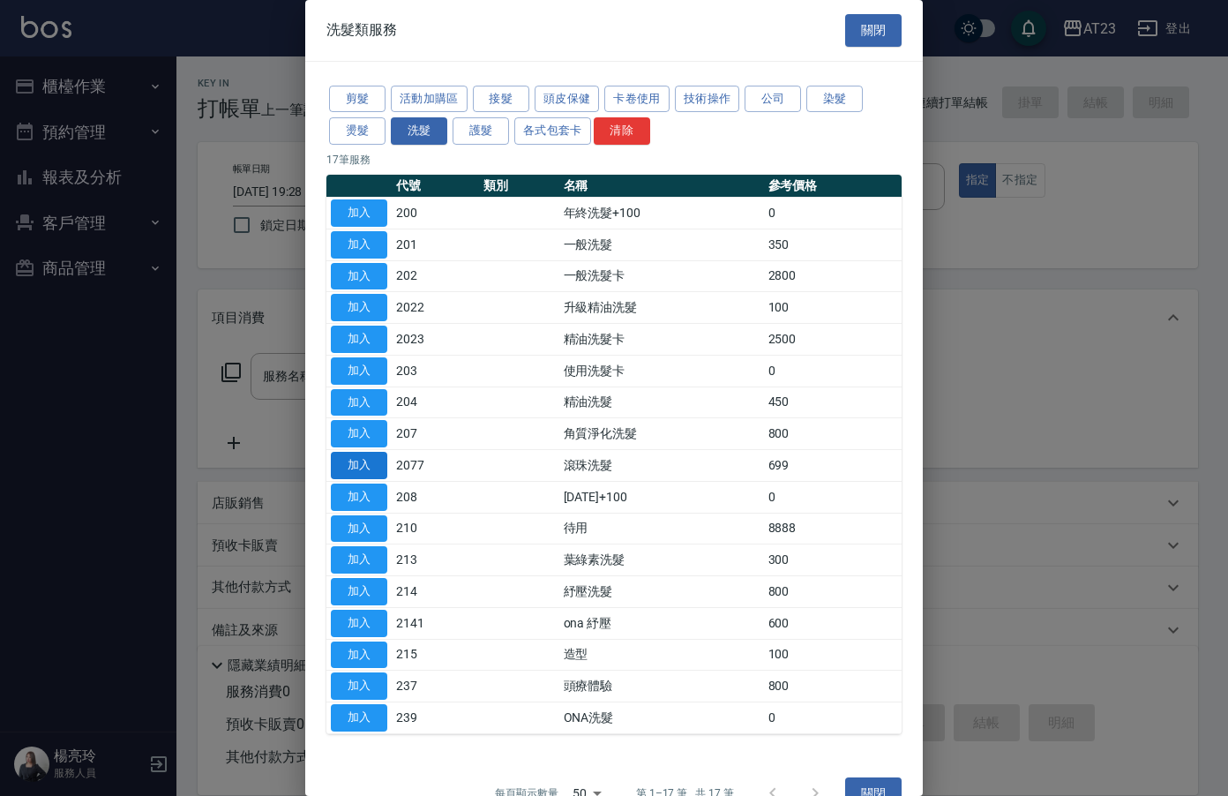
click at [343, 455] on button "加入" at bounding box center [359, 465] width 56 height 27
type input "滾珠洗髮(2077)"
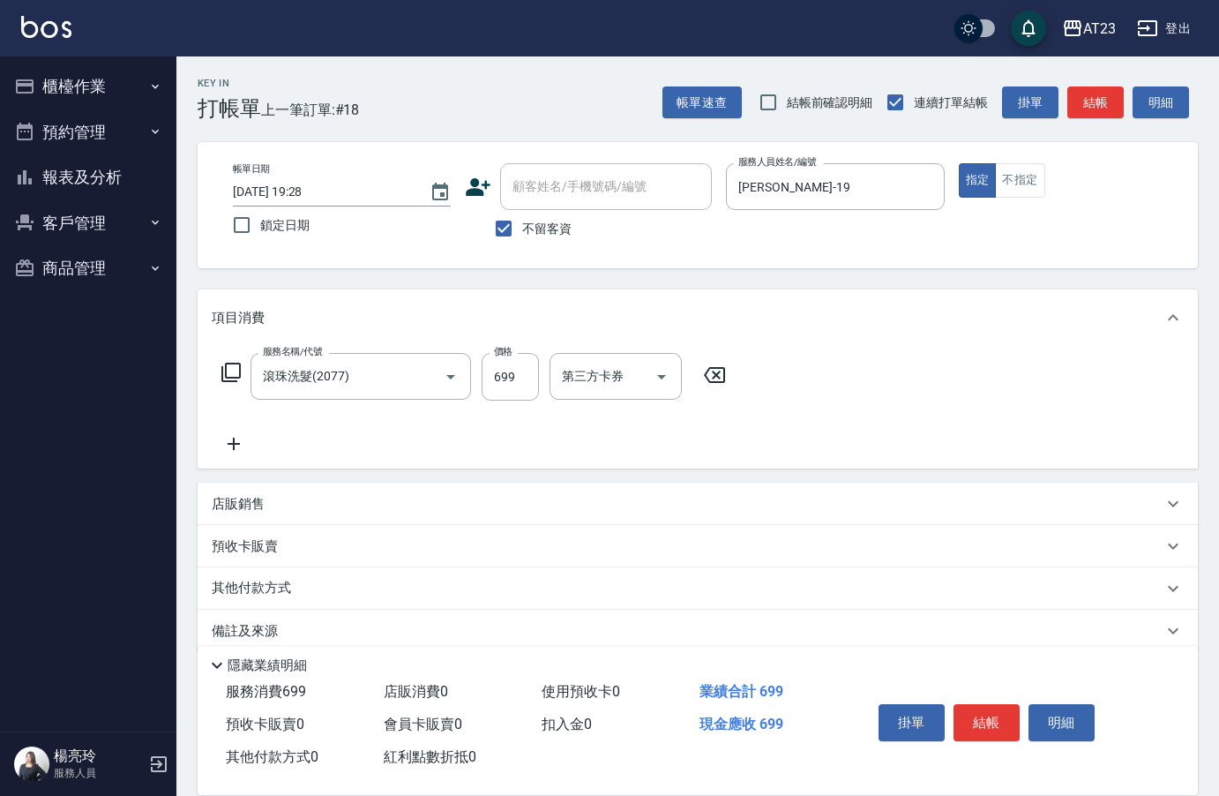
click at [229, 454] on icon at bounding box center [234, 443] width 44 height 21
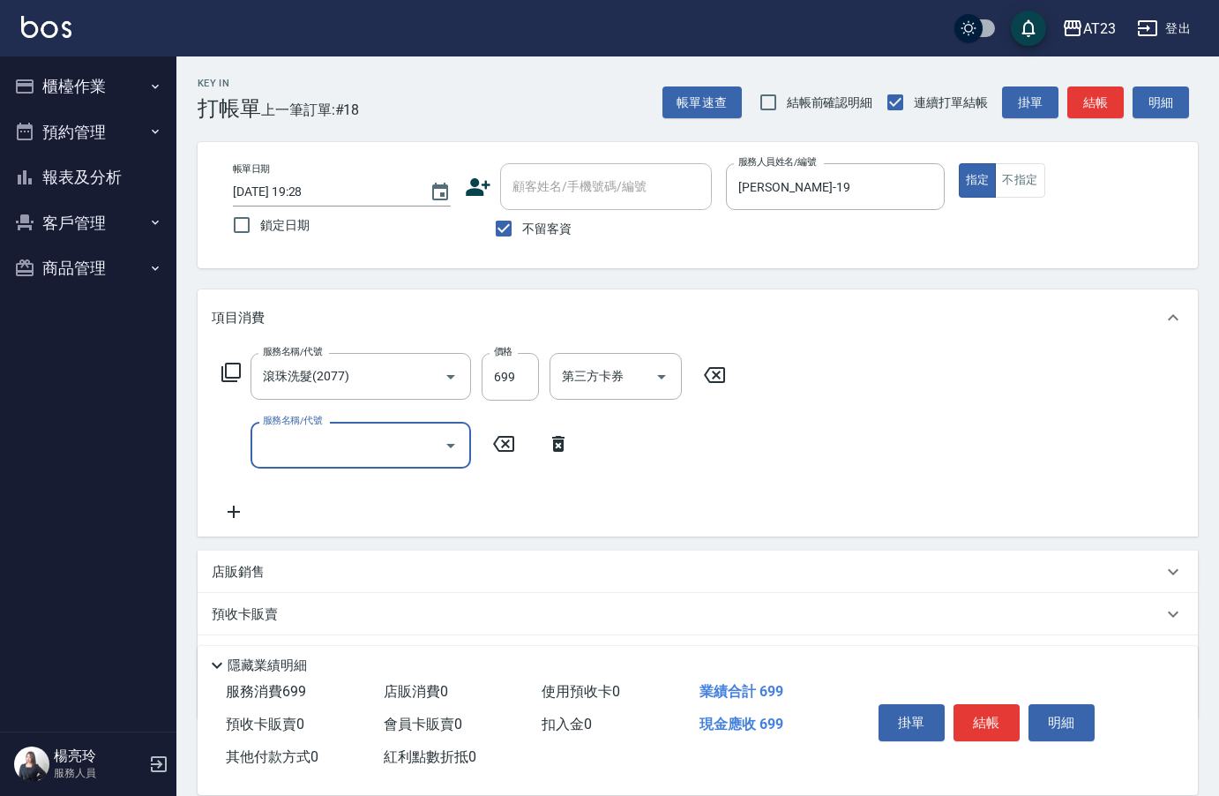
click at [296, 453] on input "服務名稱/代號" at bounding box center [347, 445] width 178 height 31
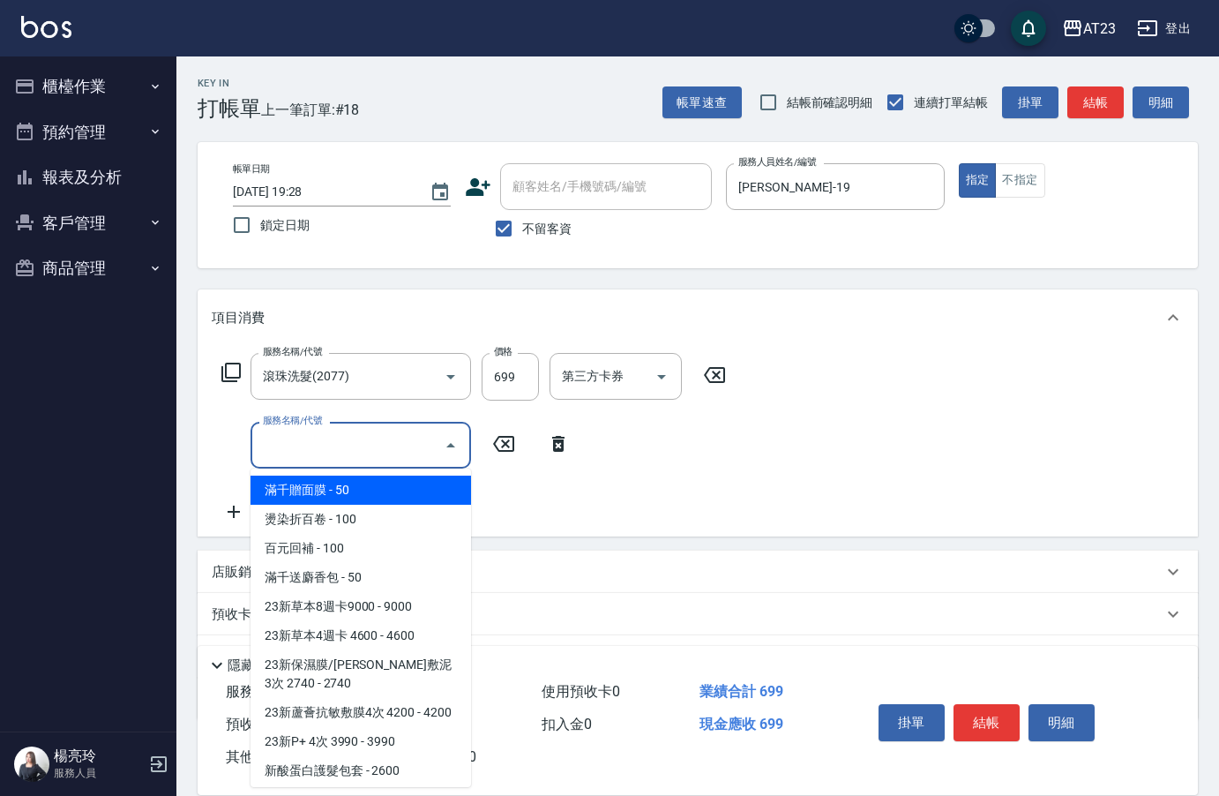
click at [233, 381] on icon at bounding box center [230, 372] width 19 height 19
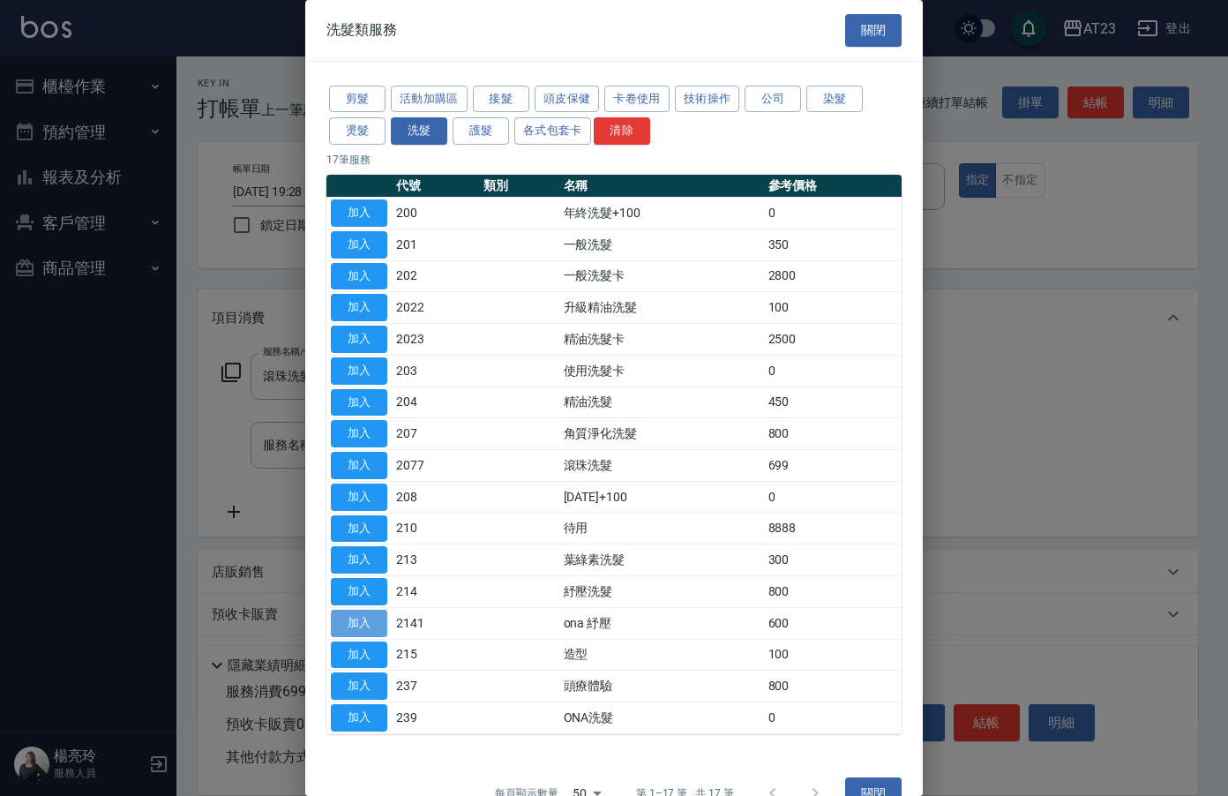
click at [379, 619] on button "加入" at bounding box center [359, 623] width 56 height 27
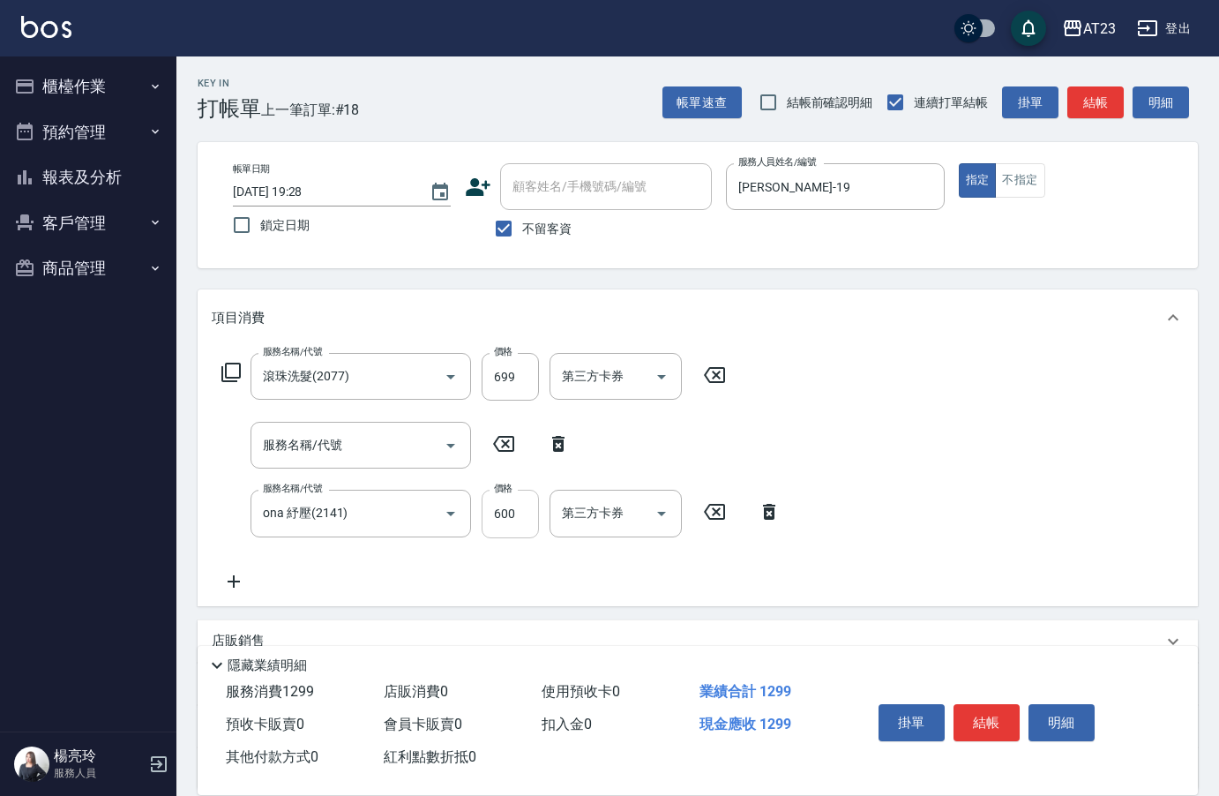
click at [498, 523] on input "600" at bounding box center [510, 514] width 57 height 48
type input "400"
click at [555, 447] on icon at bounding box center [558, 444] width 12 height 16
type input "ona 紓壓(2141)"
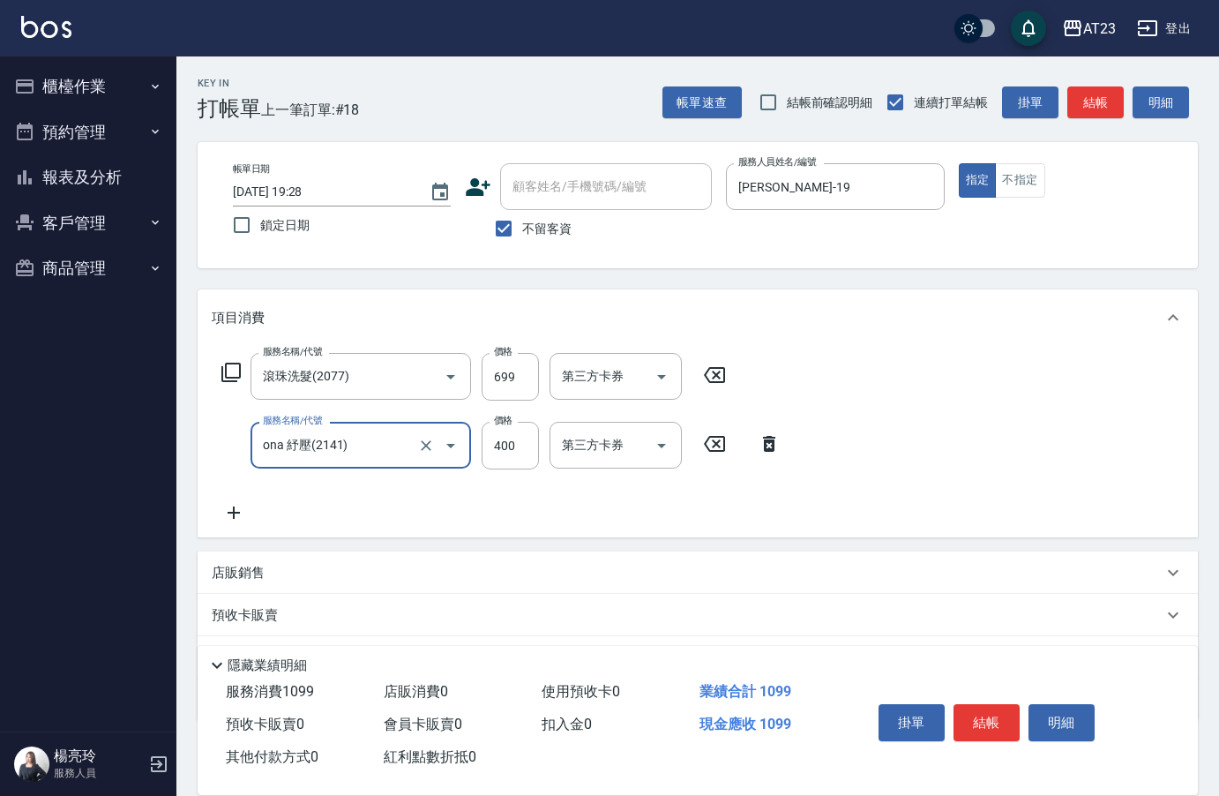
click at [238, 505] on icon at bounding box center [234, 512] width 44 height 21
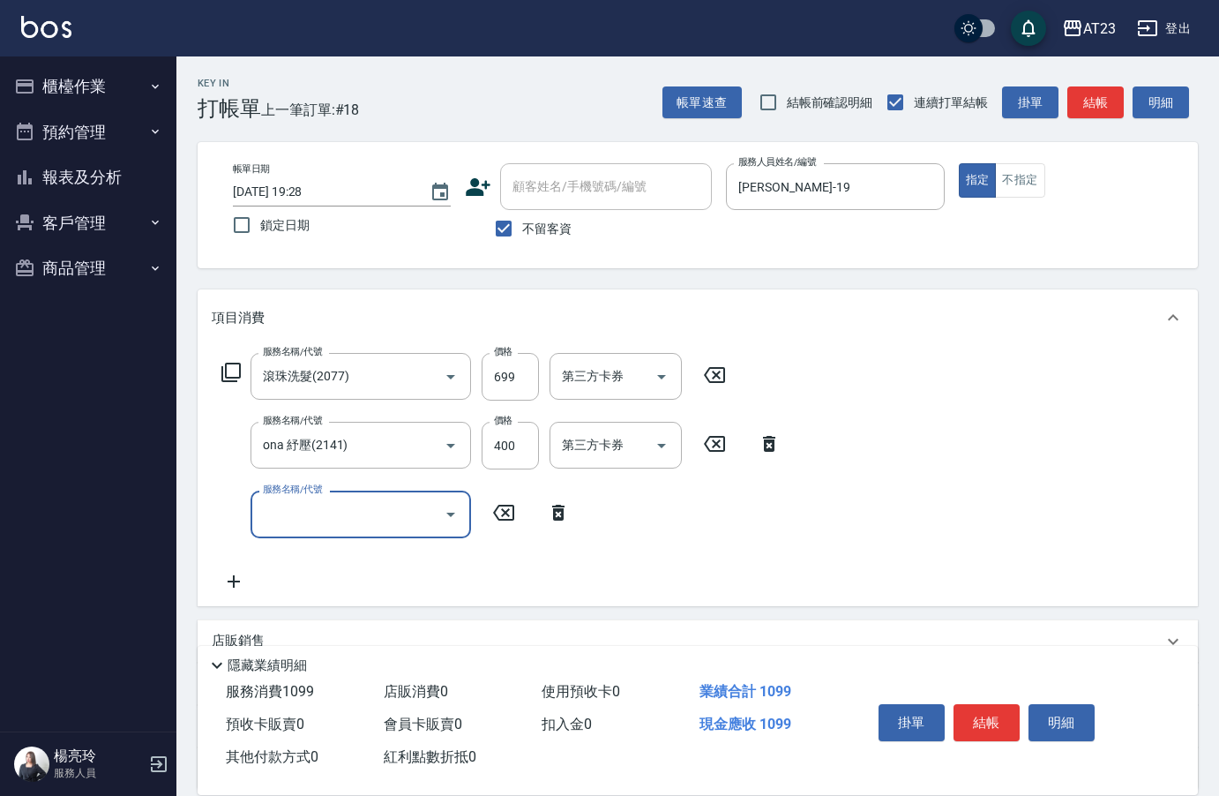
click at [325, 506] on input "服務名稱/代號" at bounding box center [347, 513] width 178 height 31
type input "互助100(710)"
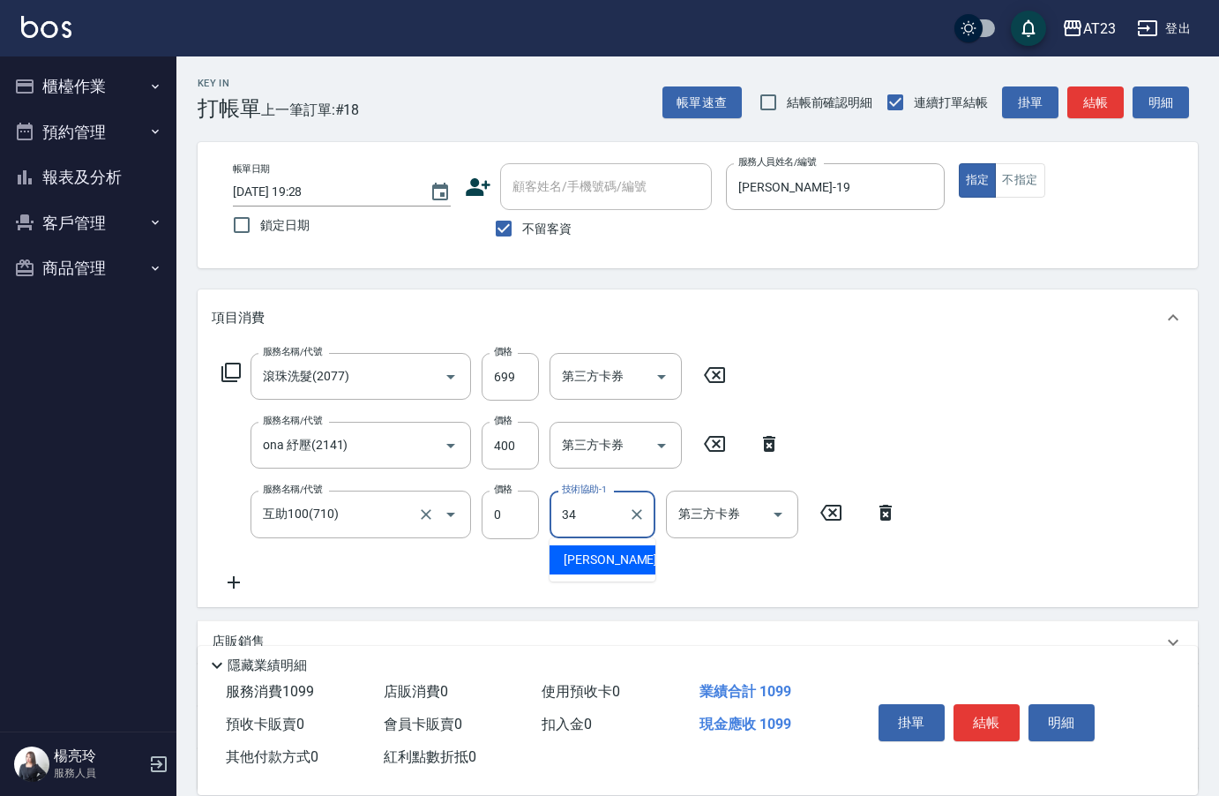
type input "[PERSON_NAME]-34"
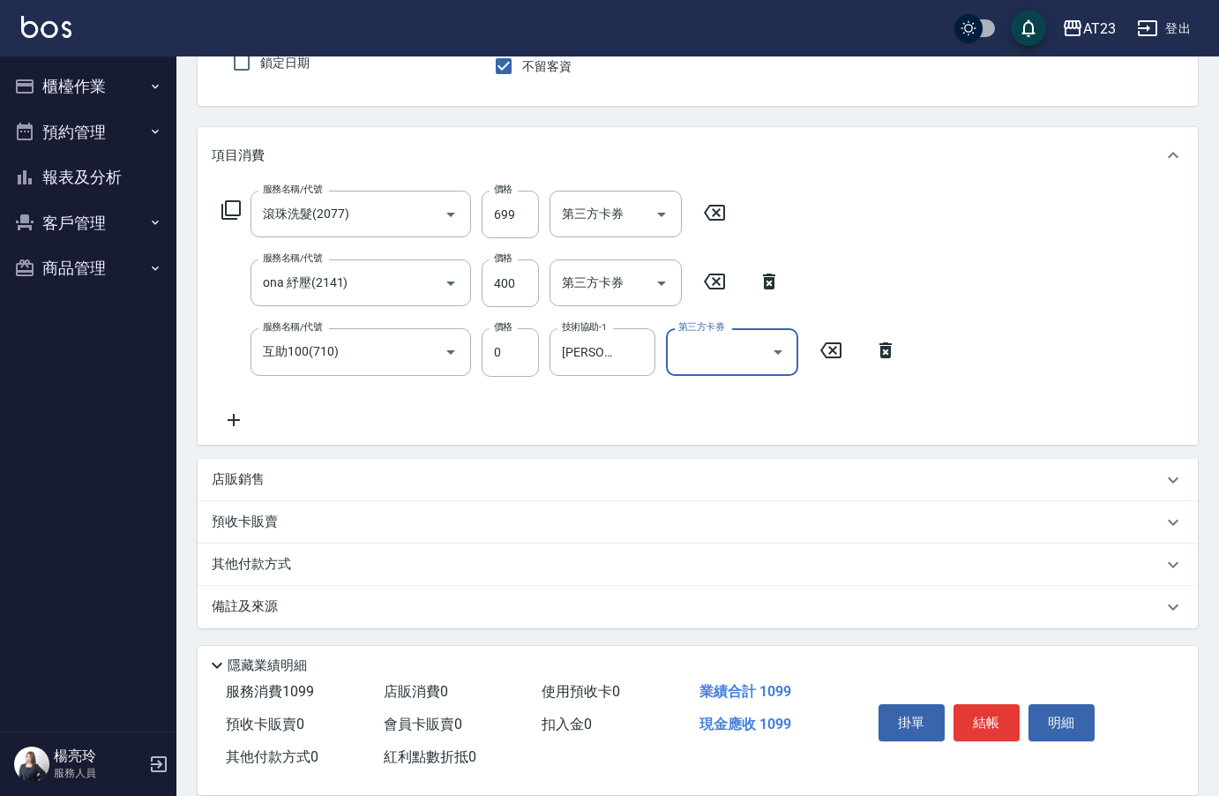
scroll to position [164, 0]
click at [259, 553] on p "其他付款方式" at bounding box center [256, 562] width 88 height 19
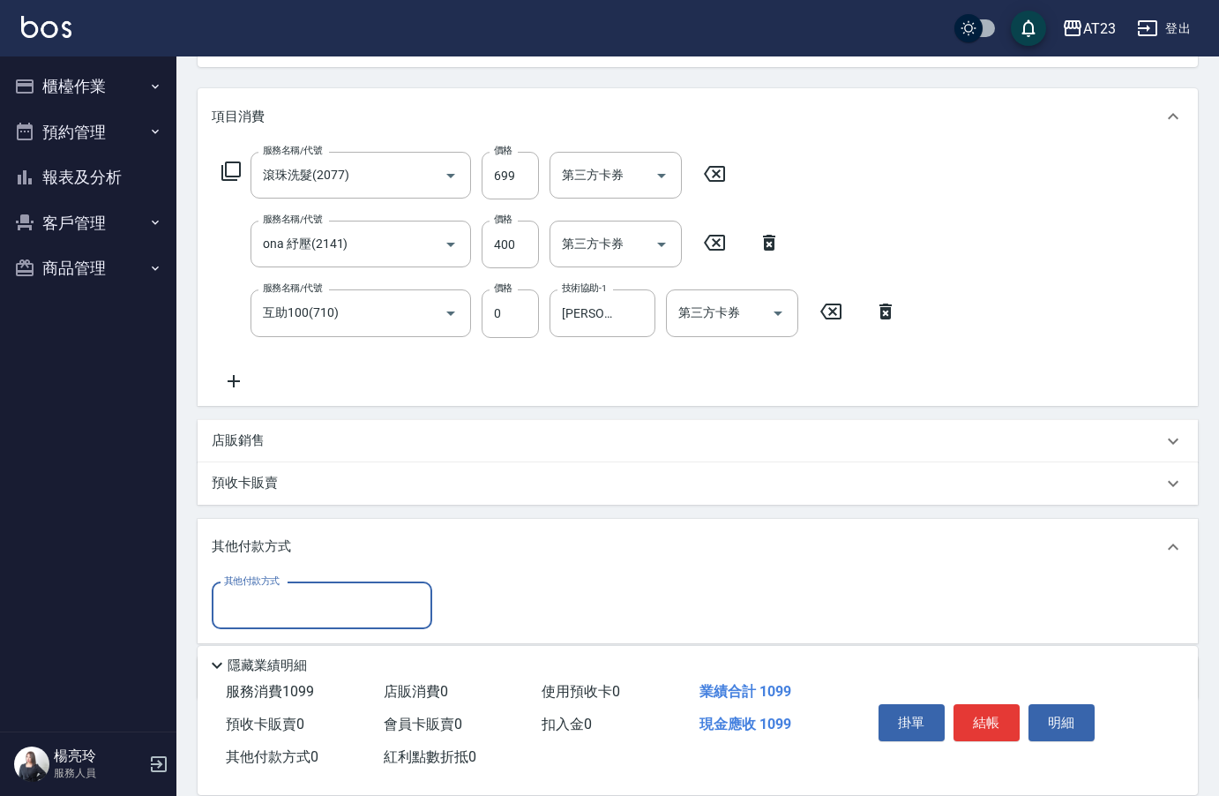
scroll to position [250, 0]
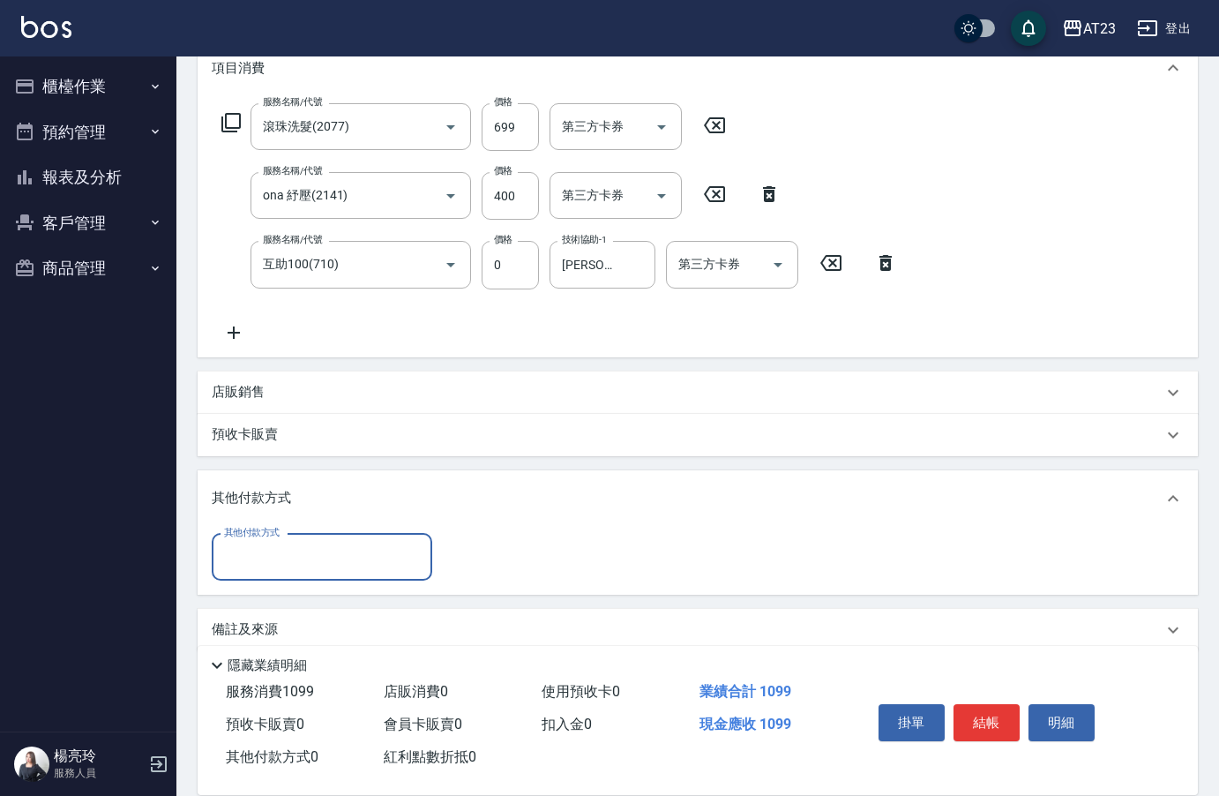
click at [260, 538] on label "其他付款方式" at bounding box center [252, 532] width 56 height 13
click at [260, 542] on input "其他付款方式" at bounding box center [322, 557] width 205 height 31
click at [286, 564] on input "其他付款方式" at bounding box center [322, 557] width 205 height 31
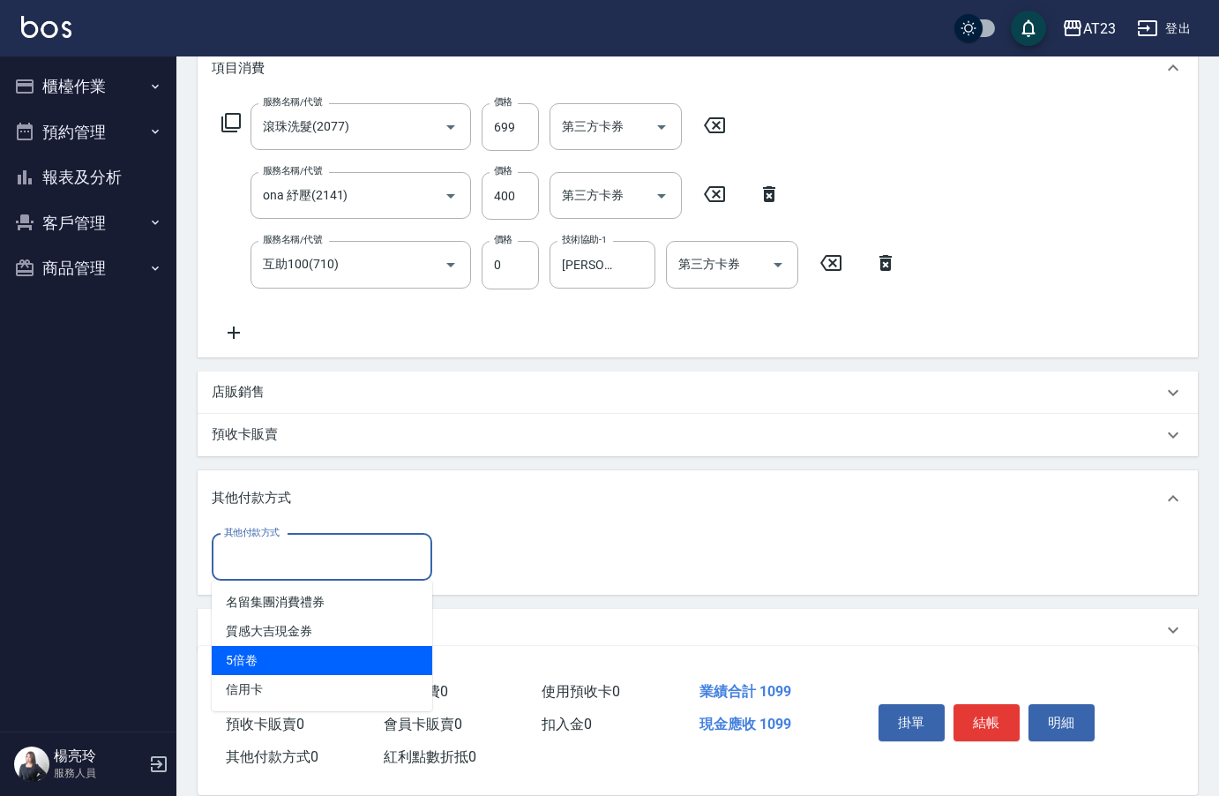
click at [295, 670] on span "5倍卷" at bounding box center [322, 660] width 221 height 29
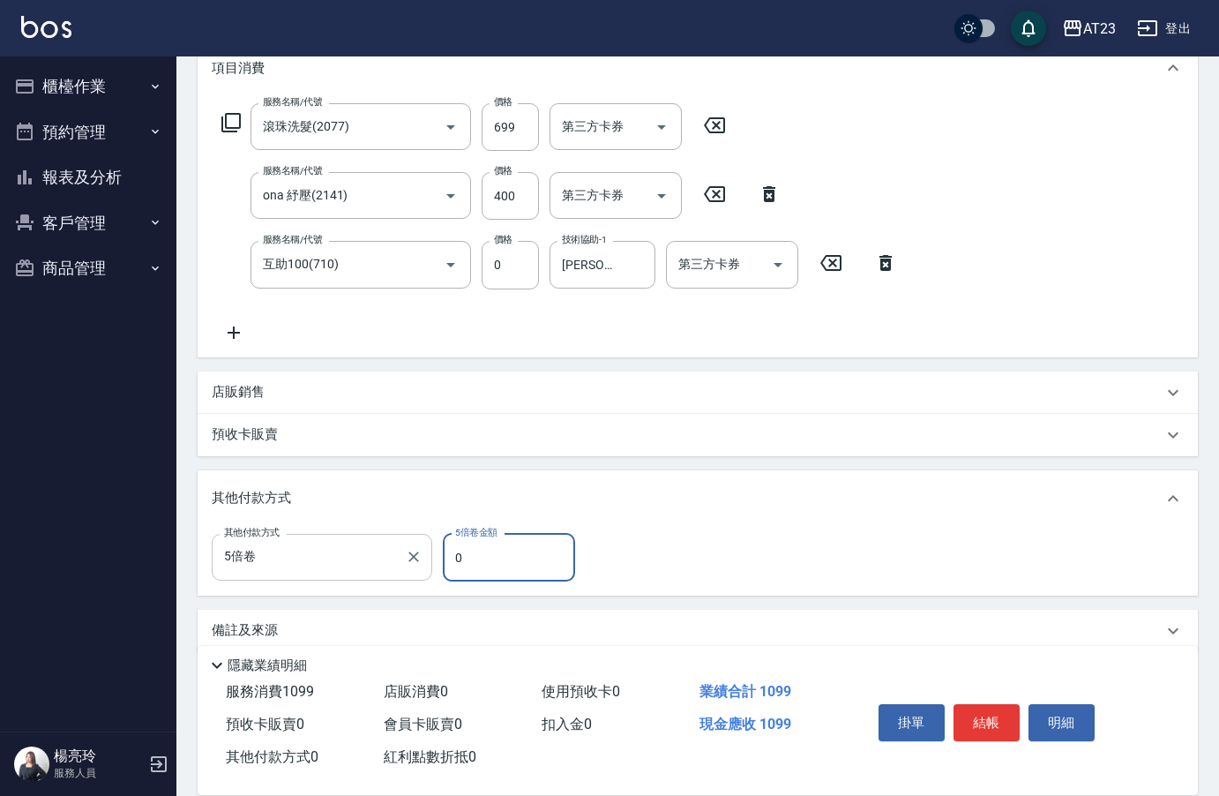
click at [292, 572] on div "5倍卷 其他付款方式" at bounding box center [322, 557] width 221 height 47
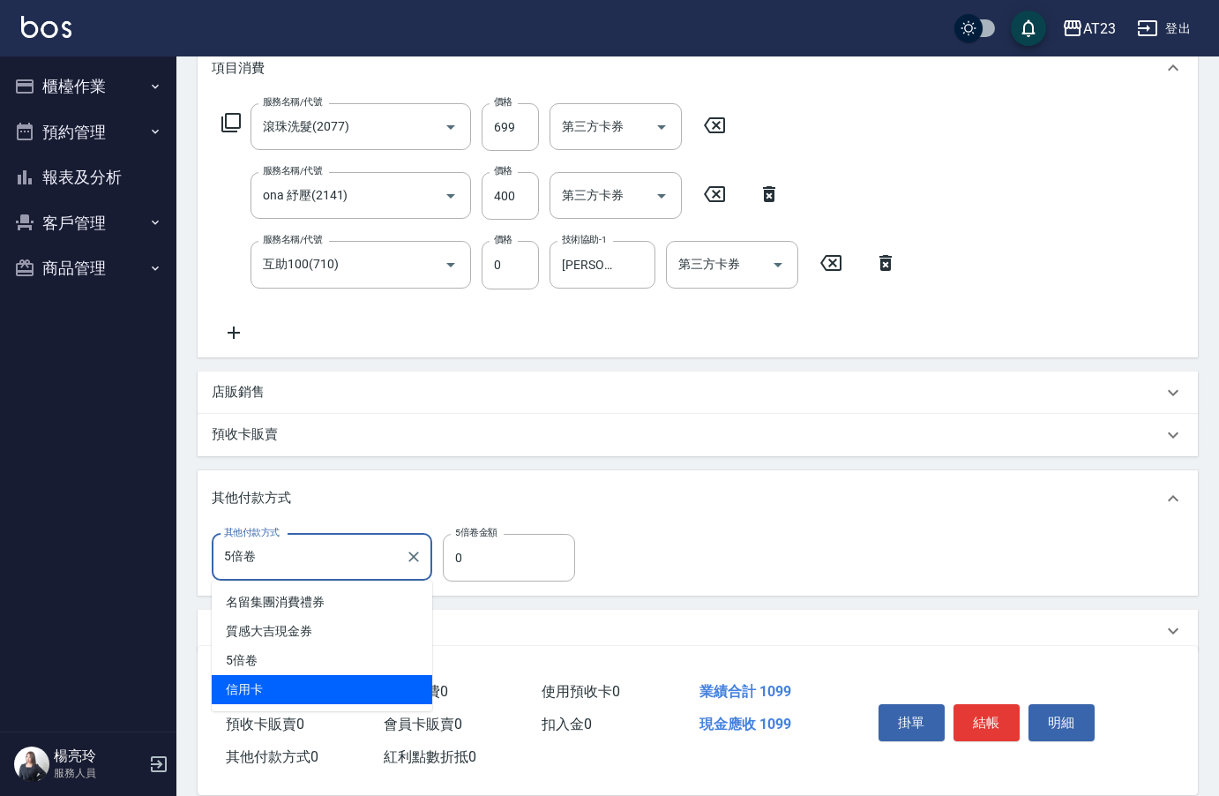
drag, startPoint x: 290, startPoint y: 691, endPoint x: 297, endPoint y: 681, distance: 12.0
click at [290, 690] on span "信用卡" at bounding box center [322, 689] width 221 height 29
type input "信用卡"
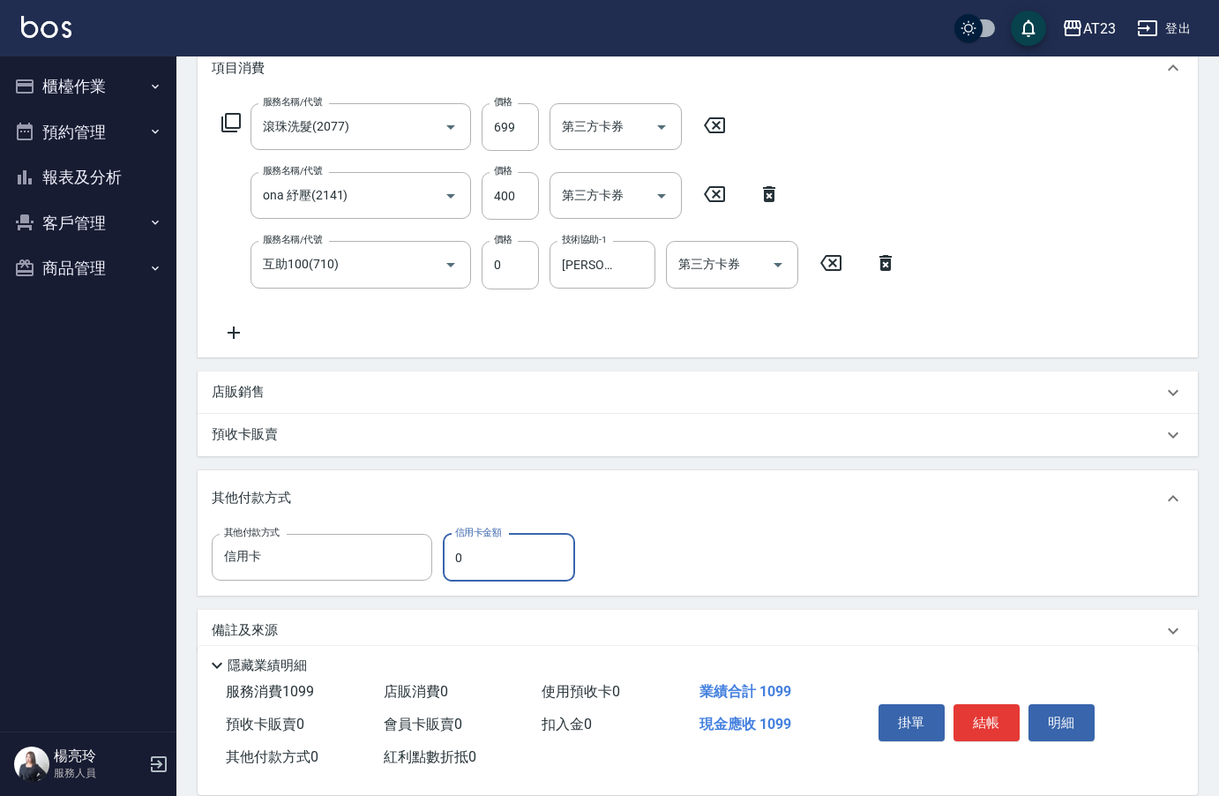
drag, startPoint x: 444, startPoint y: 562, endPoint x: 432, endPoint y: 563, distance: 11.5
click at [430, 560] on div "其他付款方式 信用卡 其他付款方式 信用卡金額 0 信用卡金額" at bounding box center [399, 558] width 374 height 48
type input "1099"
click at [981, 707] on button "結帳" at bounding box center [987, 722] width 66 height 37
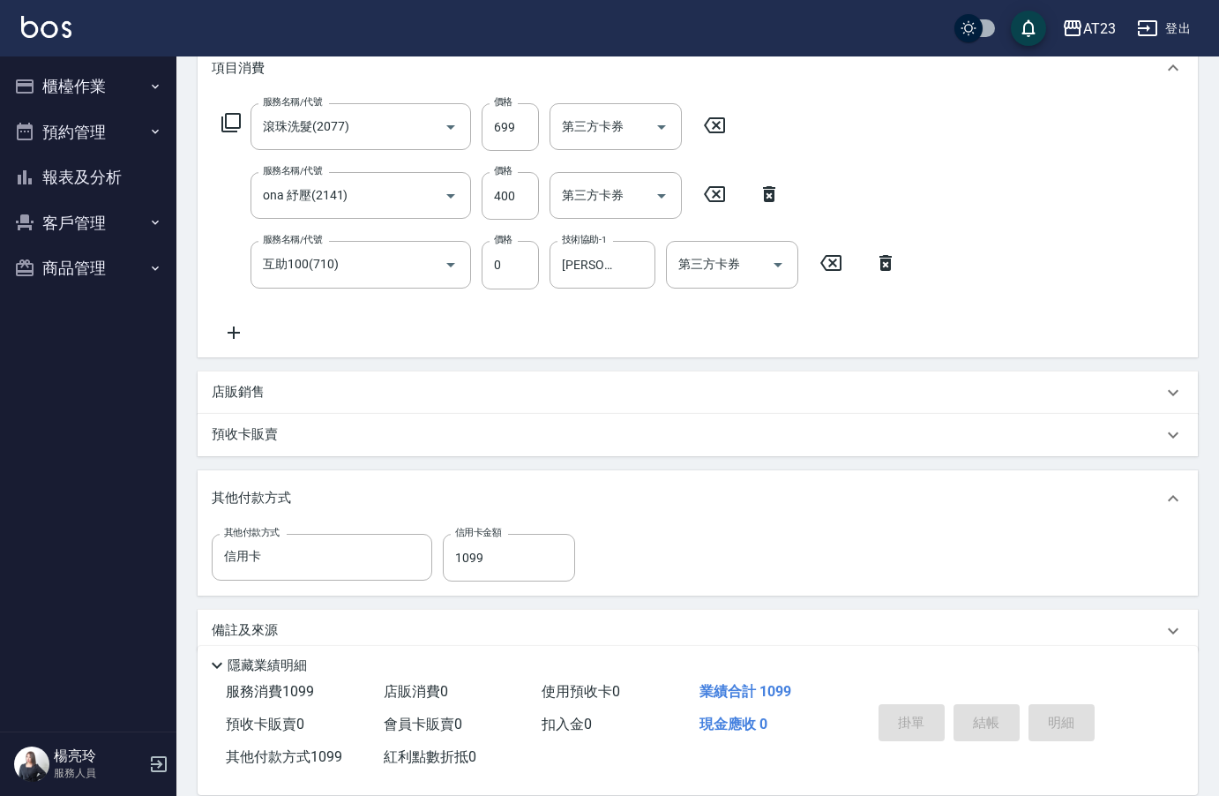
type input "[DATE] 19:29"
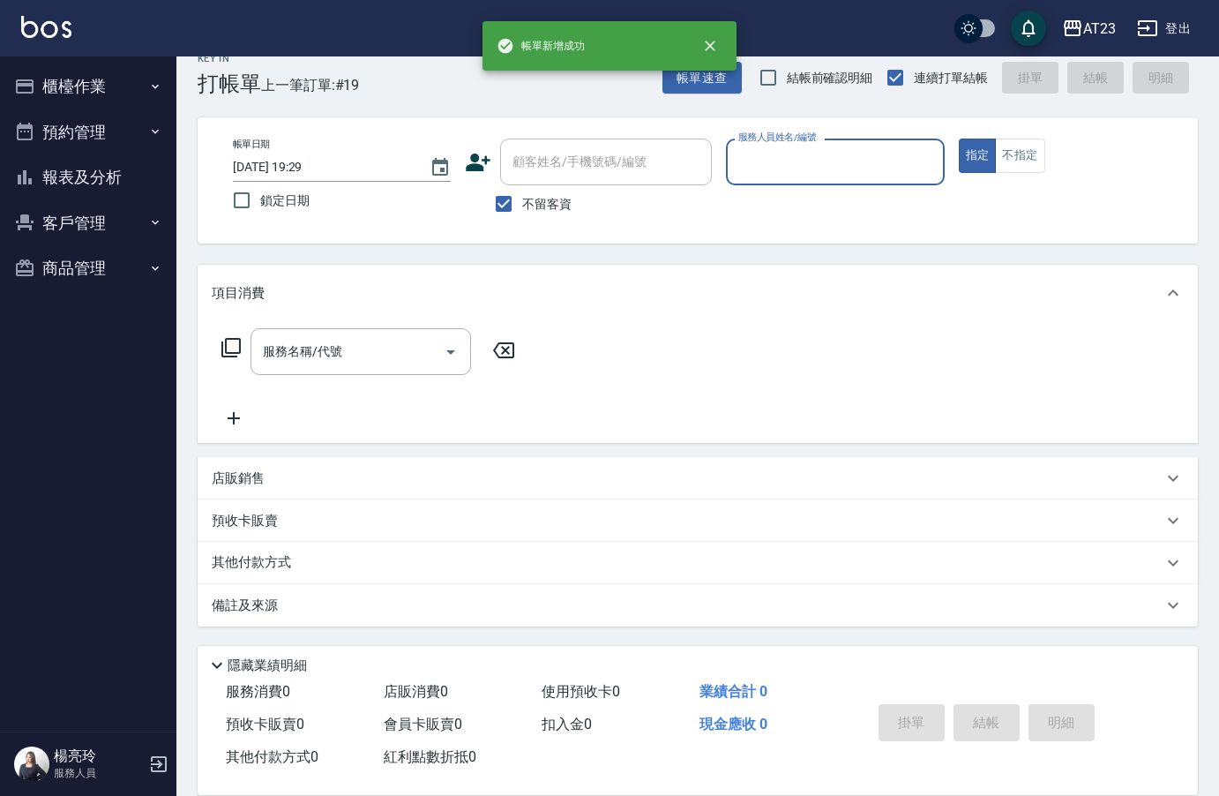
scroll to position [25, 0]
type input "Joann-6"
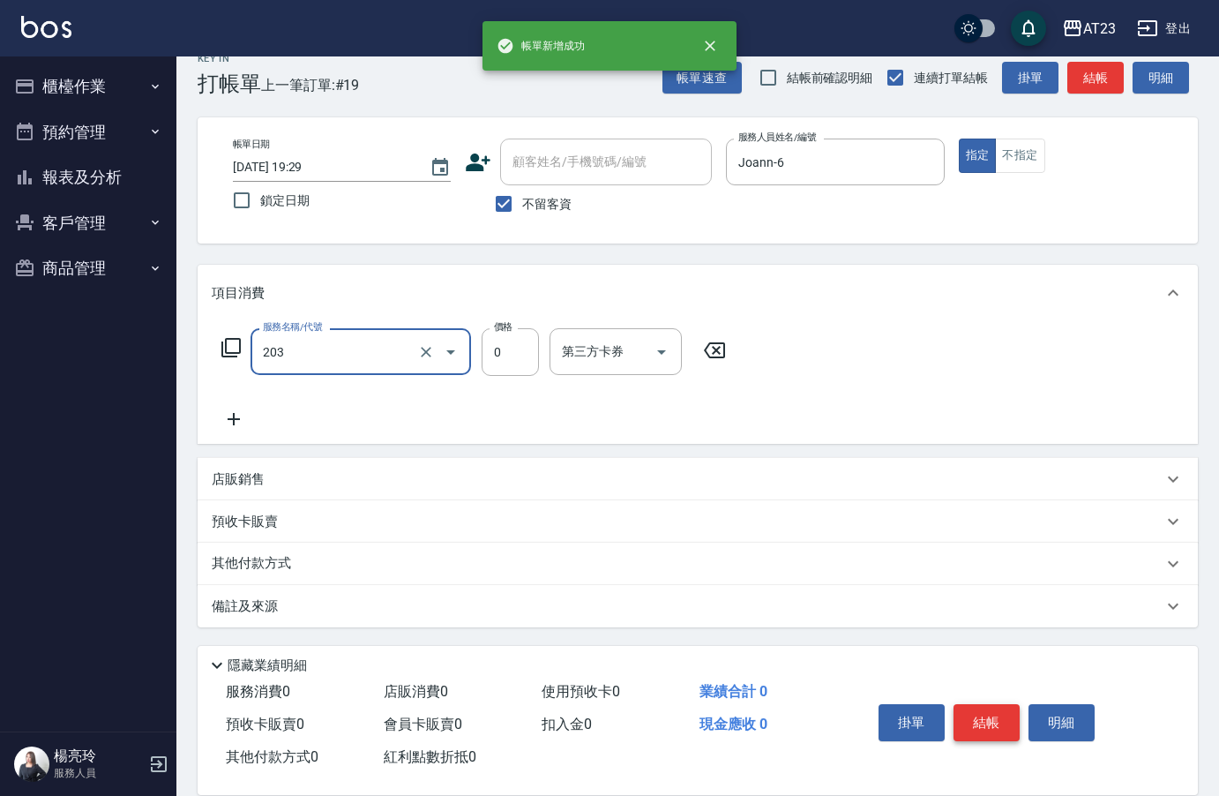
type input "使用洗髮卡(203)"
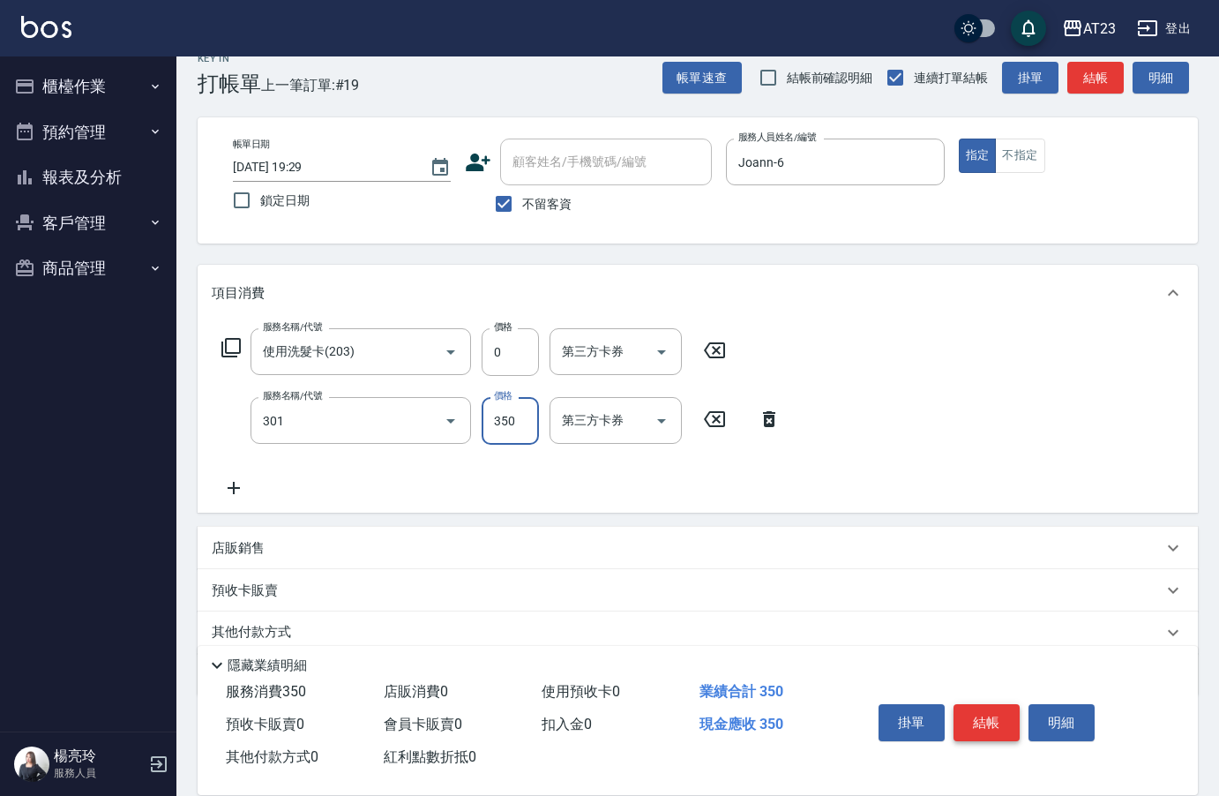
type input "造型剪髮(301)"
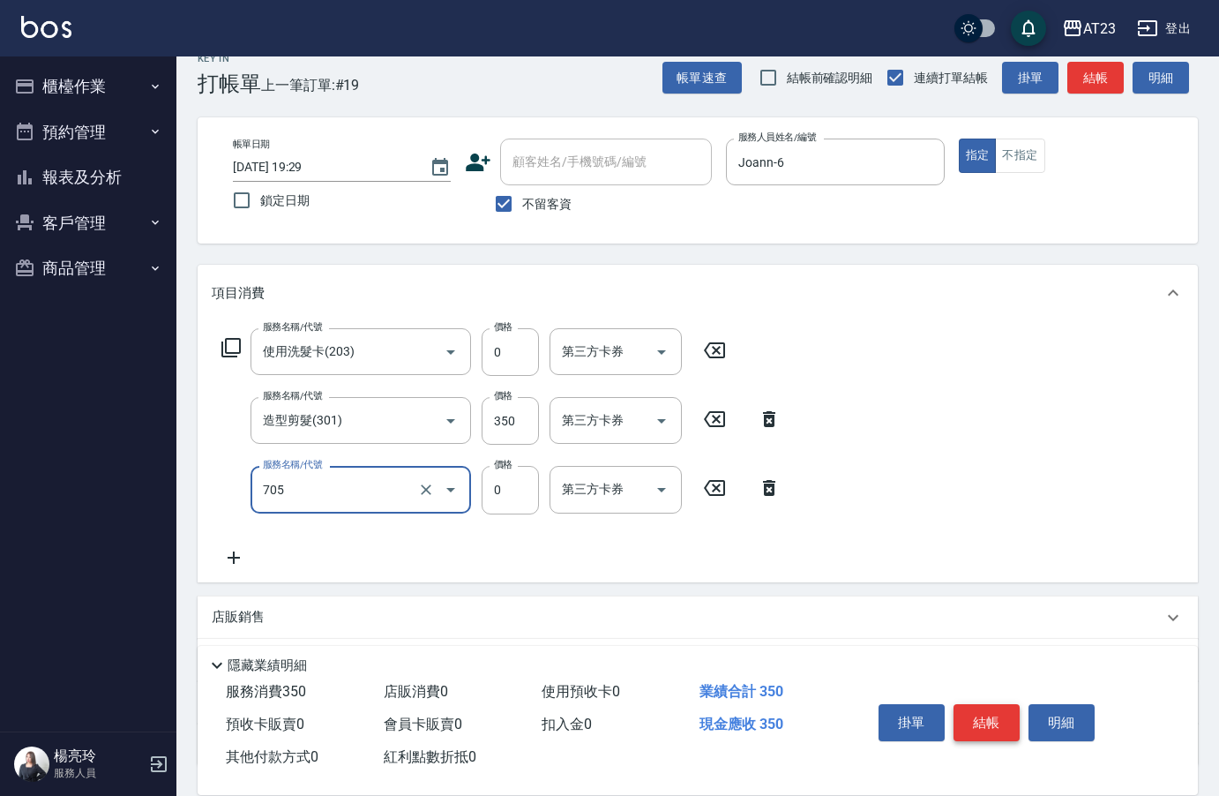
type input "互助50(705)"
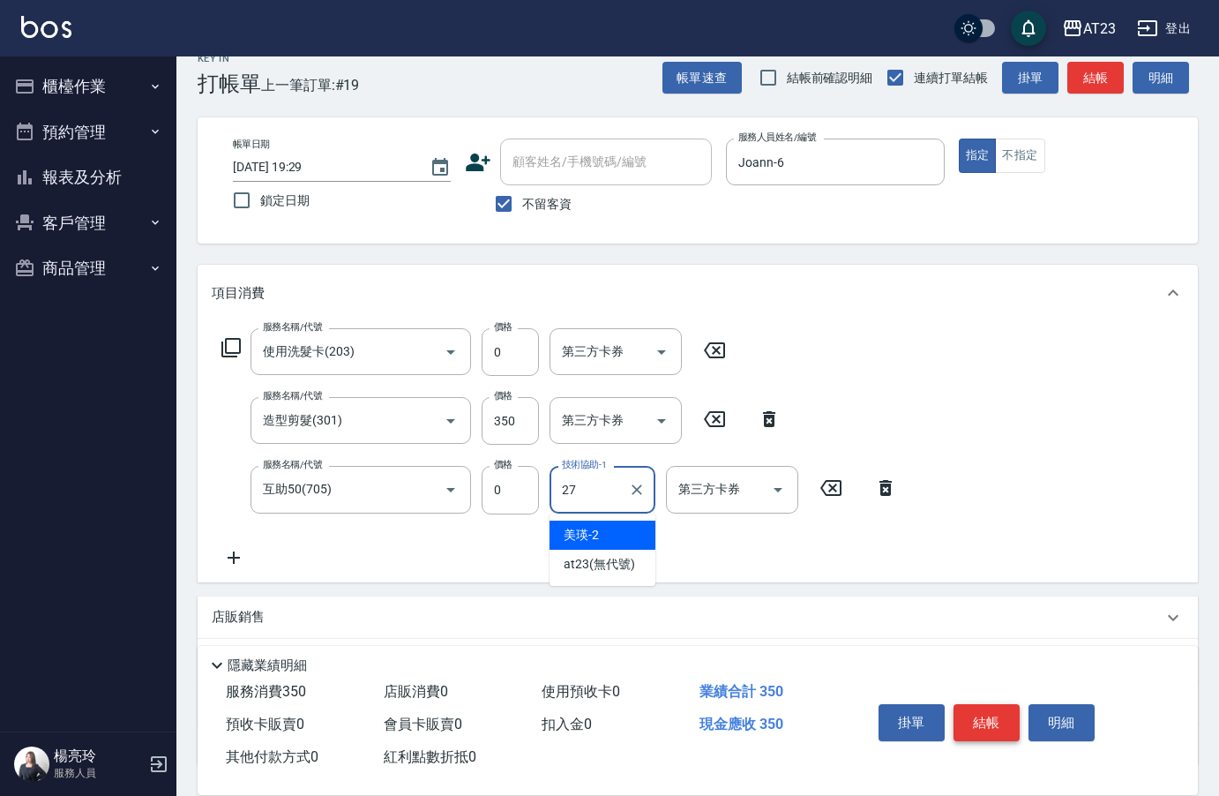
type input "LiLi-27"
click at [981, 707] on button "結帳" at bounding box center [987, 722] width 66 height 37
